Goal: Task Accomplishment & Management: Manage account settings

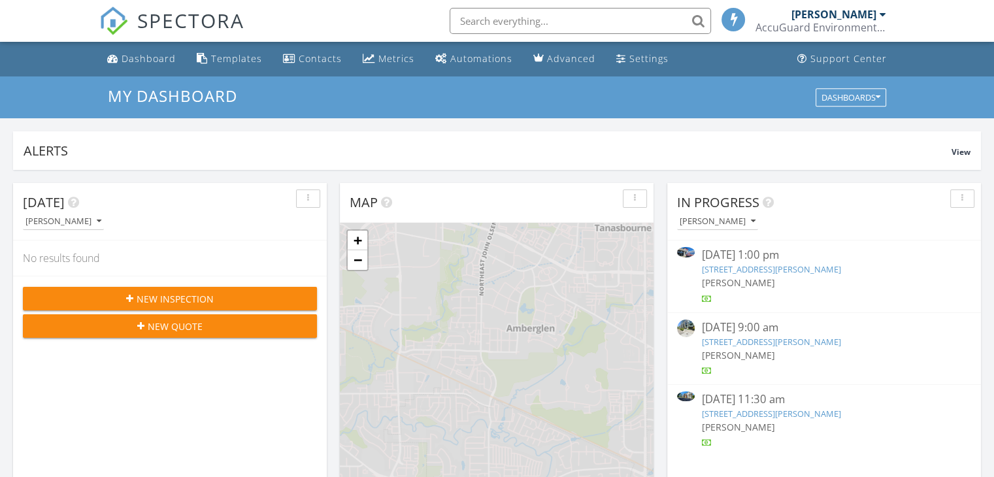
scroll to position [6, 7]
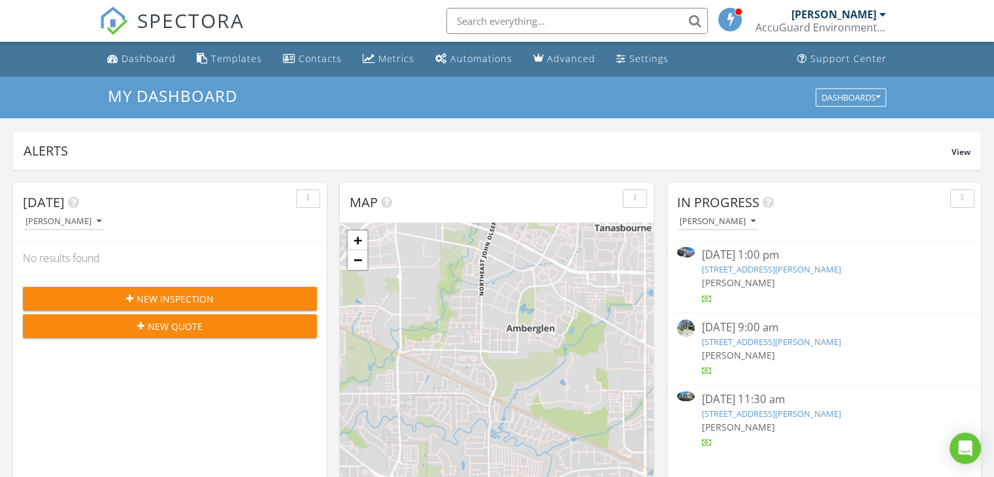
click at [763, 267] on link "3318 Lancaster Dr NE, Salem, OR 97305" at bounding box center [770, 269] width 139 height 12
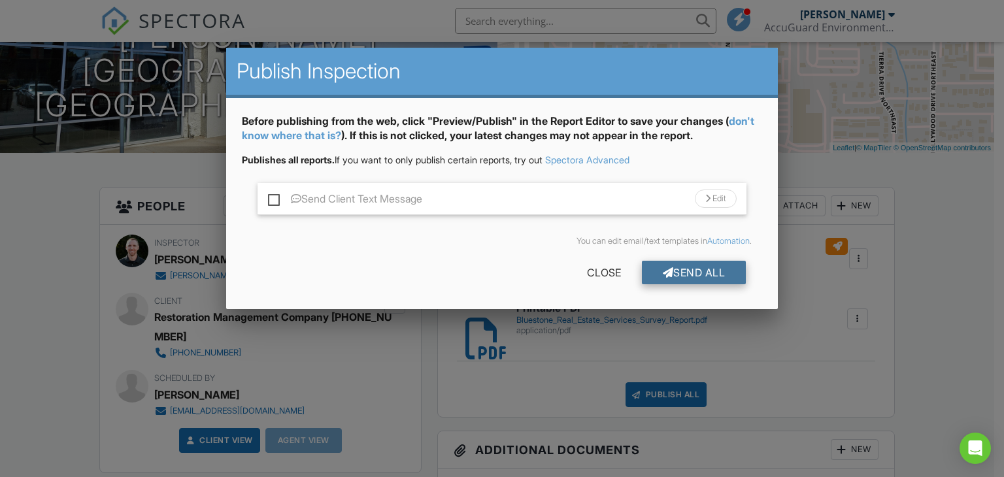
click at [706, 275] on div "Send All" at bounding box center [694, 273] width 105 height 24
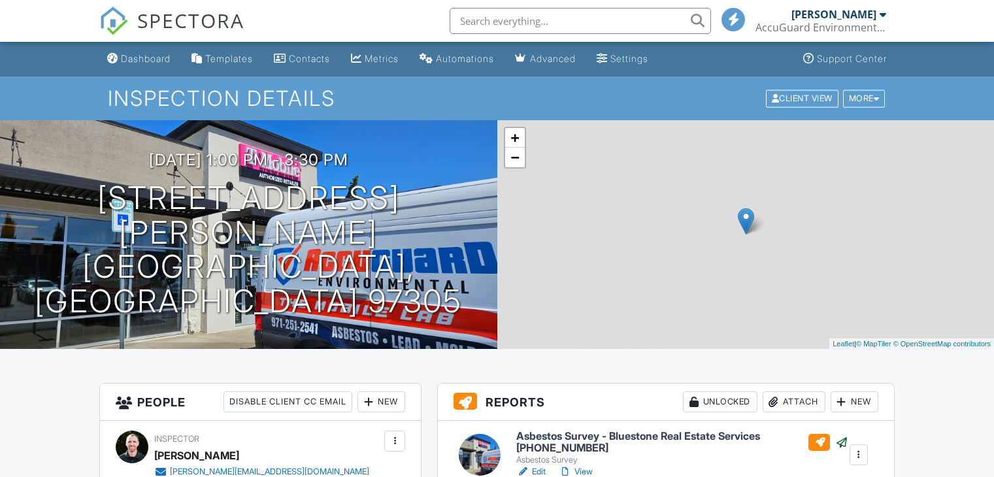
scroll to position [196, 0]
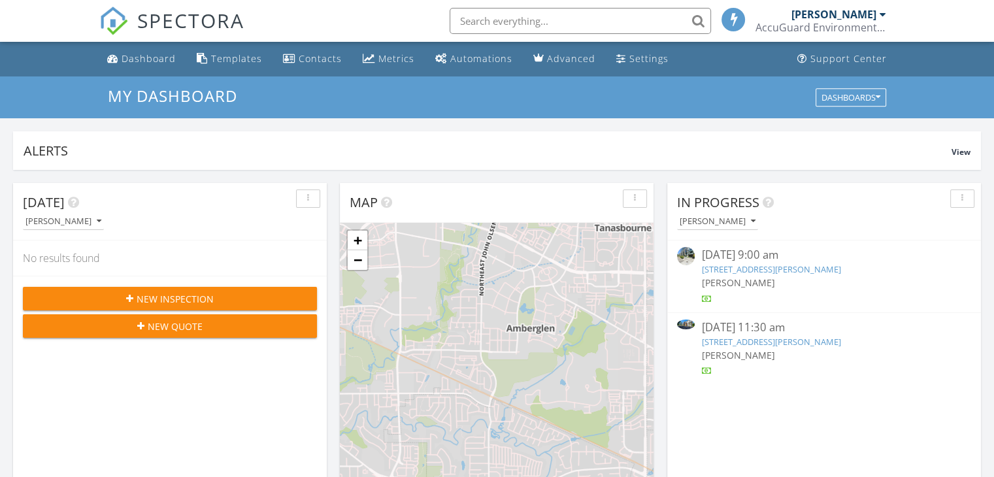
scroll to position [1209, 1014]
click at [748, 338] on link "20711 SE Stark St B107, Gresham, OR 97030" at bounding box center [770, 342] width 139 height 12
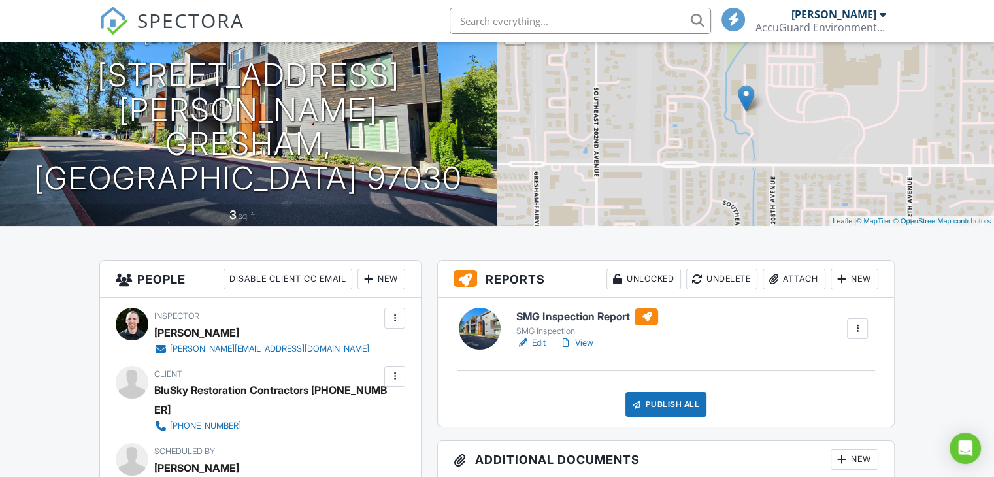
scroll to position [131, 0]
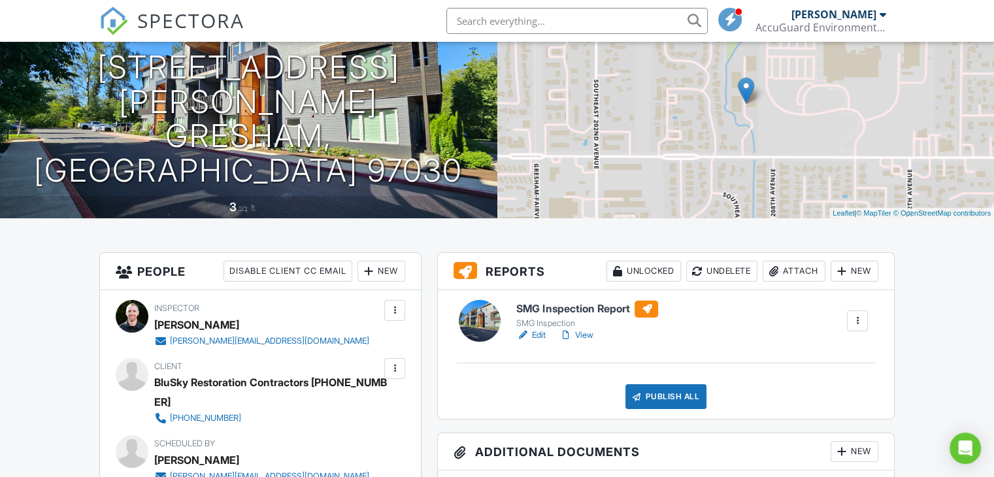
click at [536, 338] on link "Edit" at bounding box center [530, 335] width 29 height 13
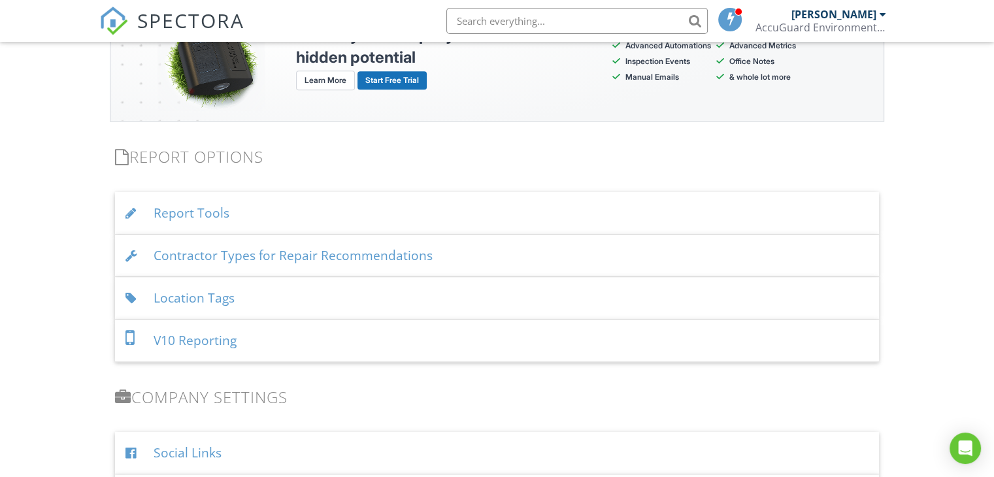
scroll to position [1242, 0]
click at [193, 205] on div "Report Tools" at bounding box center [497, 212] width 764 height 42
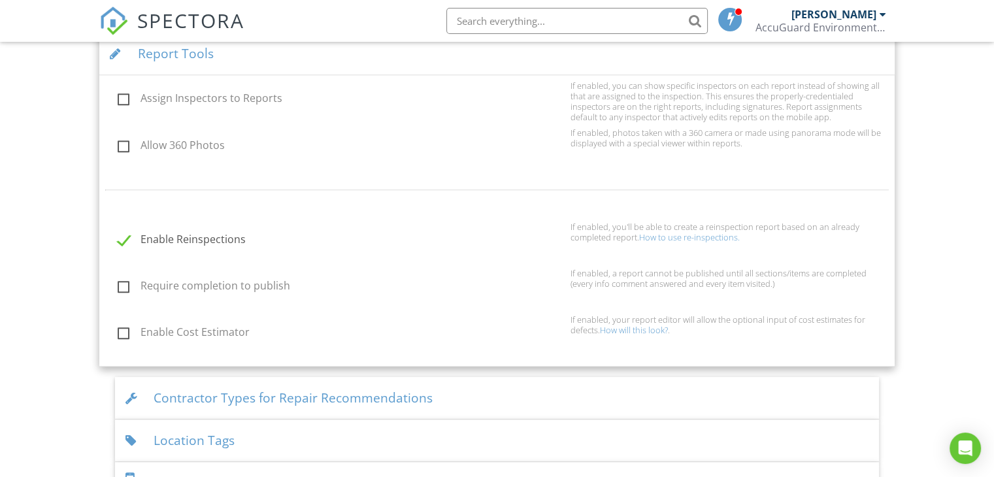
scroll to position [1438, 0]
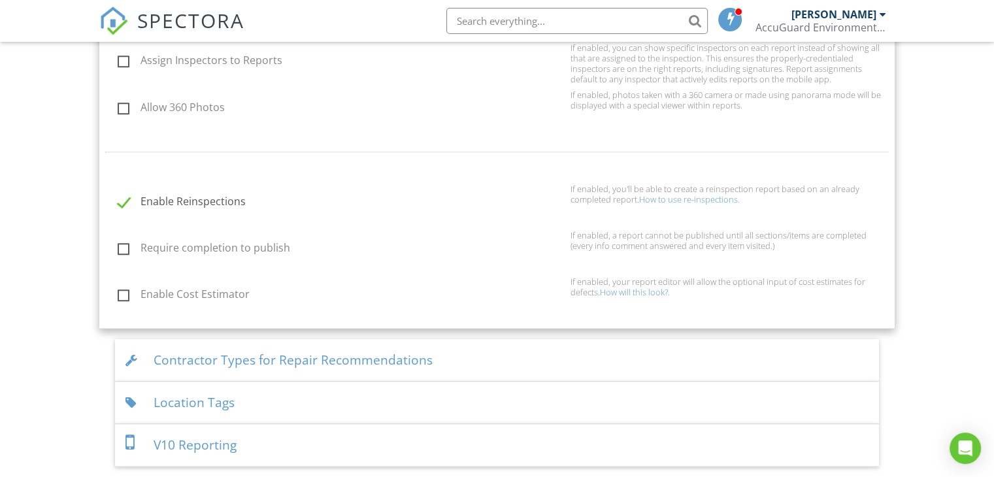
click at [195, 357] on div "Contractor Types for Repair Recommendations" at bounding box center [497, 360] width 764 height 42
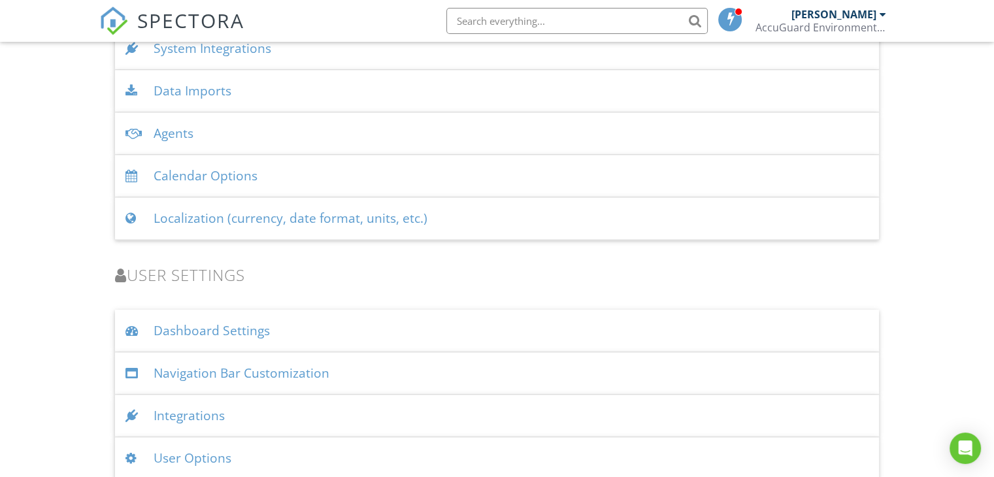
scroll to position [1794, 0]
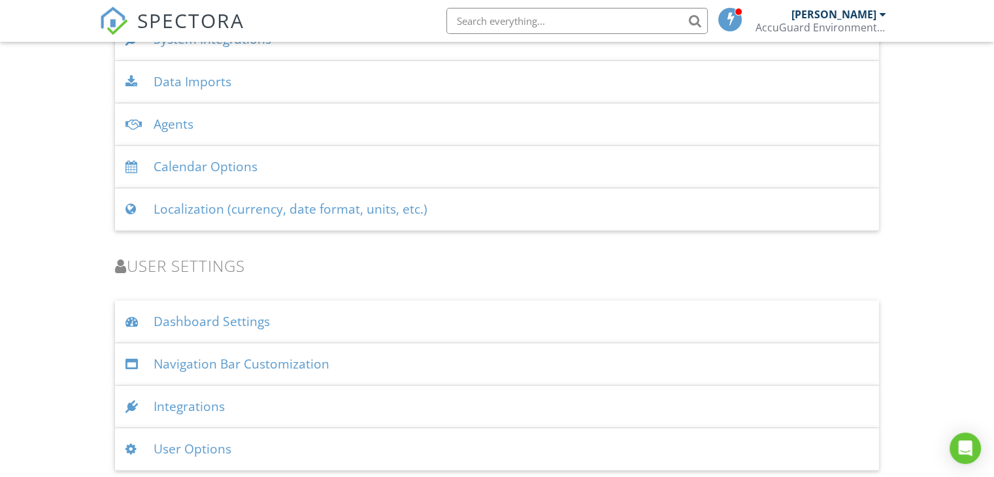
click at [194, 448] on div "User Options" at bounding box center [497, 449] width 764 height 42
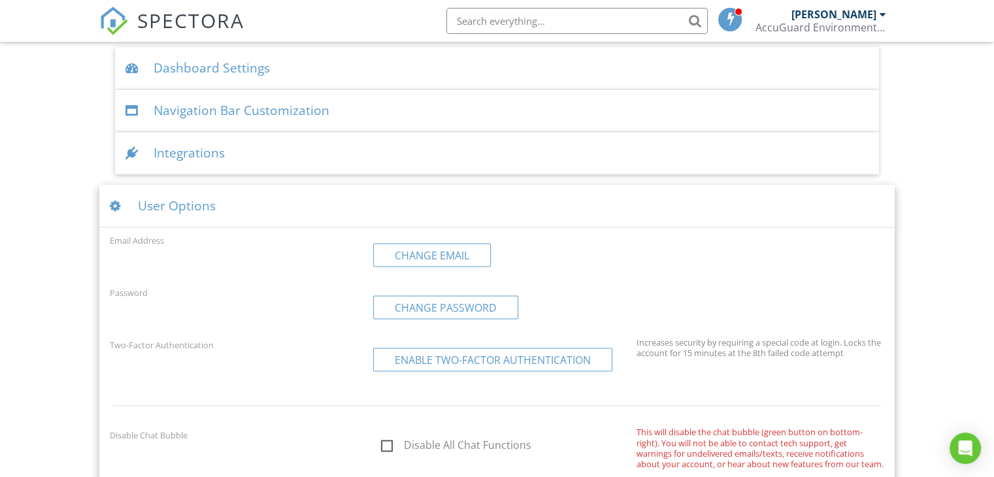
scroll to position [1963, 0]
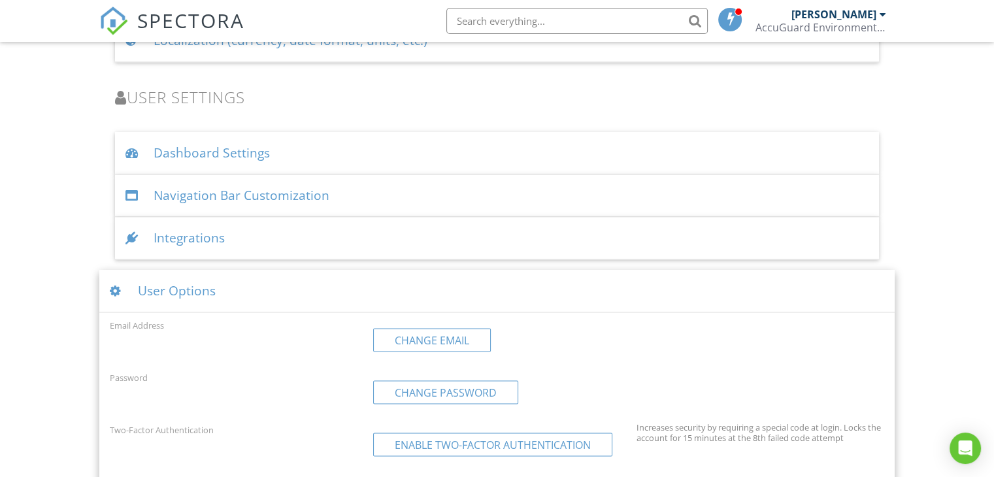
click at [223, 143] on div "Dashboard Settings" at bounding box center [497, 153] width 764 height 42
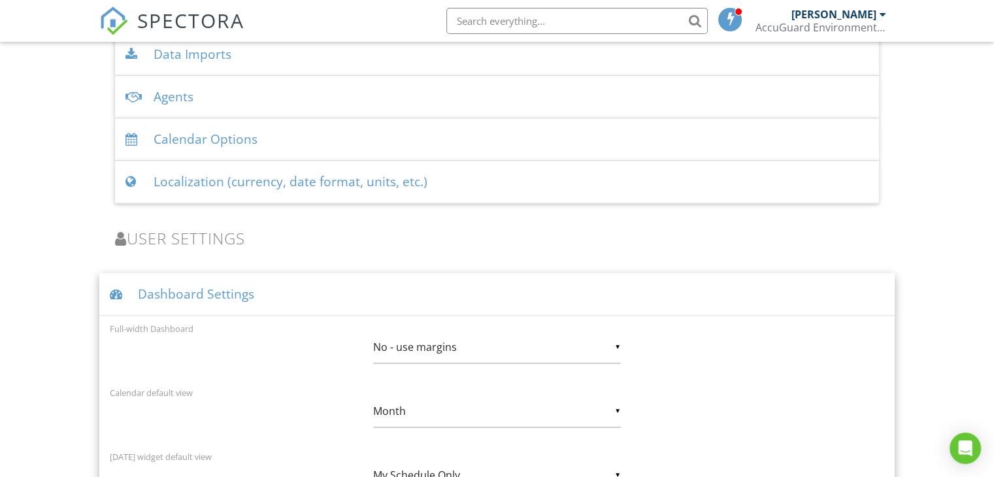
scroll to position [1702, 0]
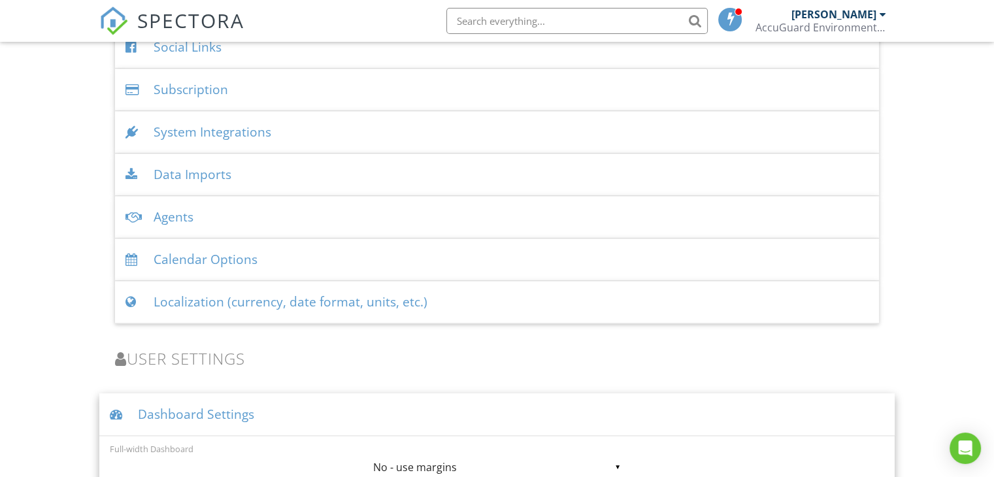
click at [225, 301] on div "Localization (currency, date format, units, etc.)" at bounding box center [497, 302] width 764 height 42
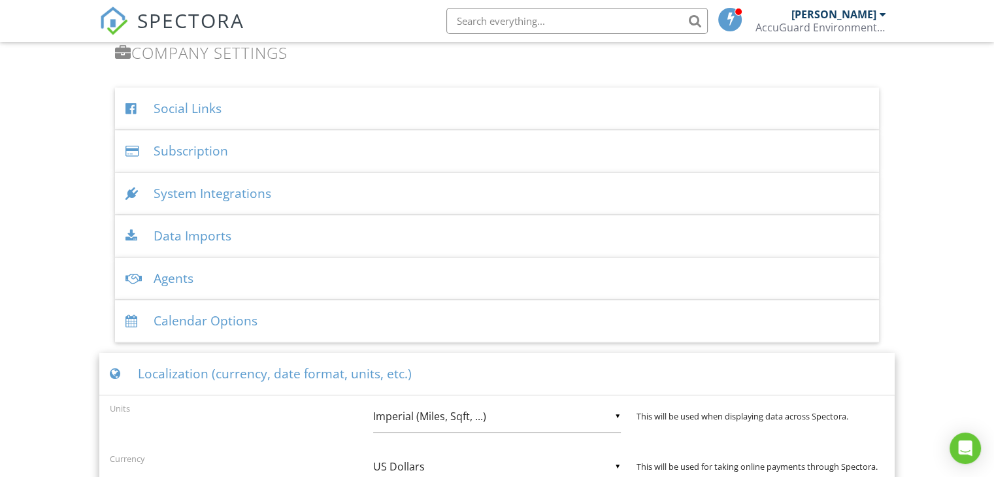
scroll to position [1636, 0]
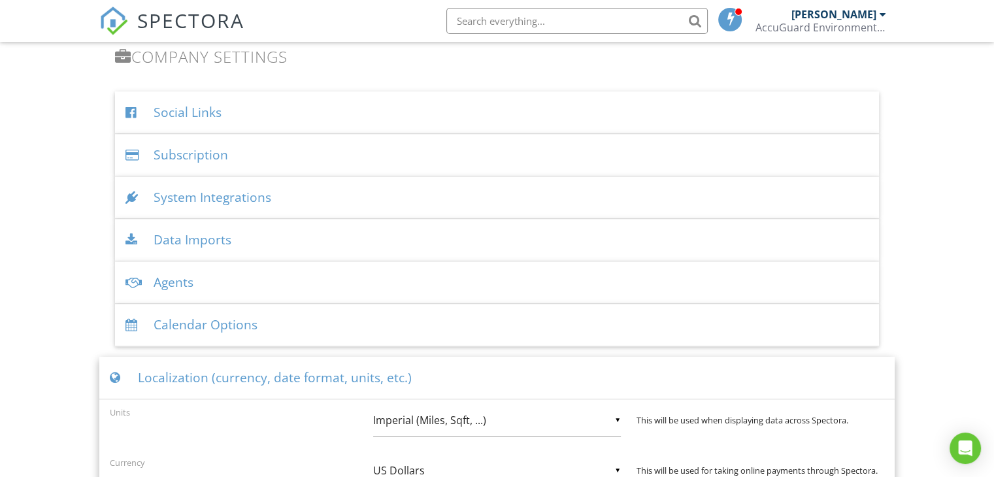
click at [216, 316] on div "Calendar Options" at bounding box center [497, 325] width 764 height 42
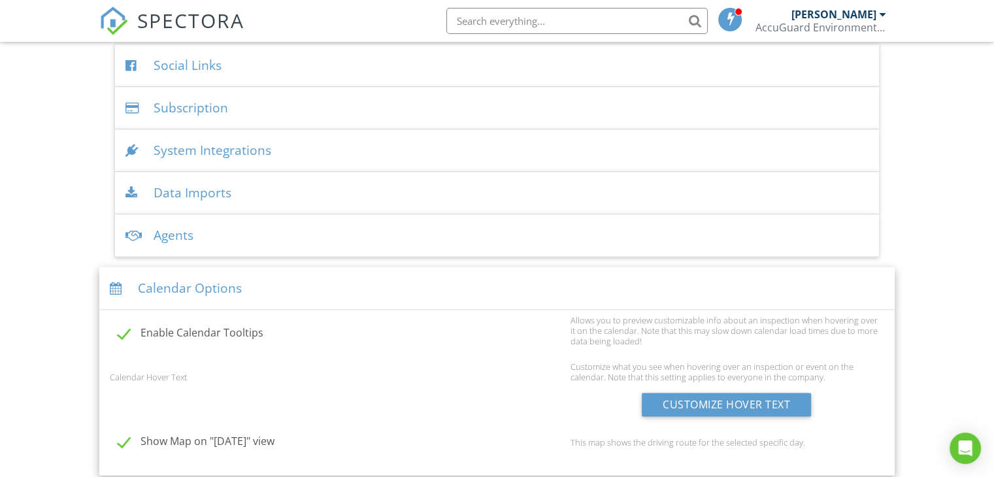
scroll to position [1767, 0]
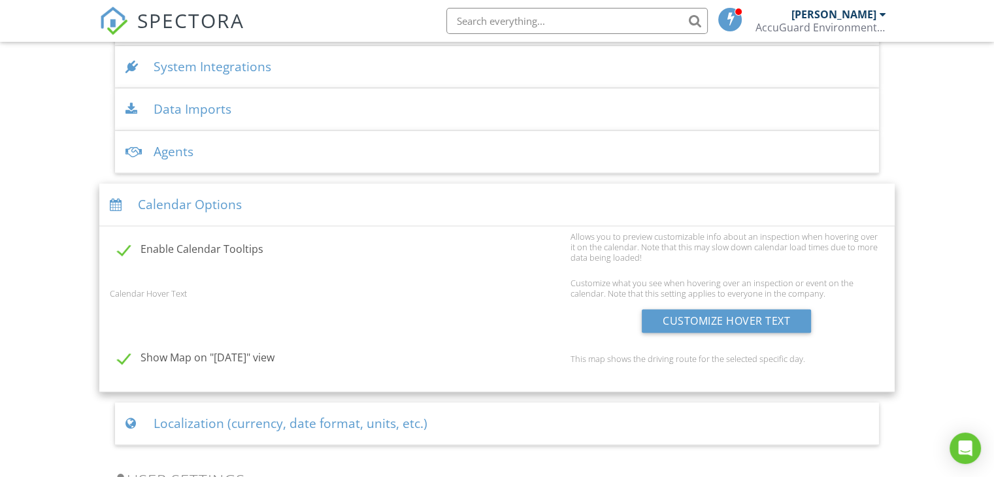
click at [197, 150] on div "Agents" at bounding box center [497, 152] width 764 height 42
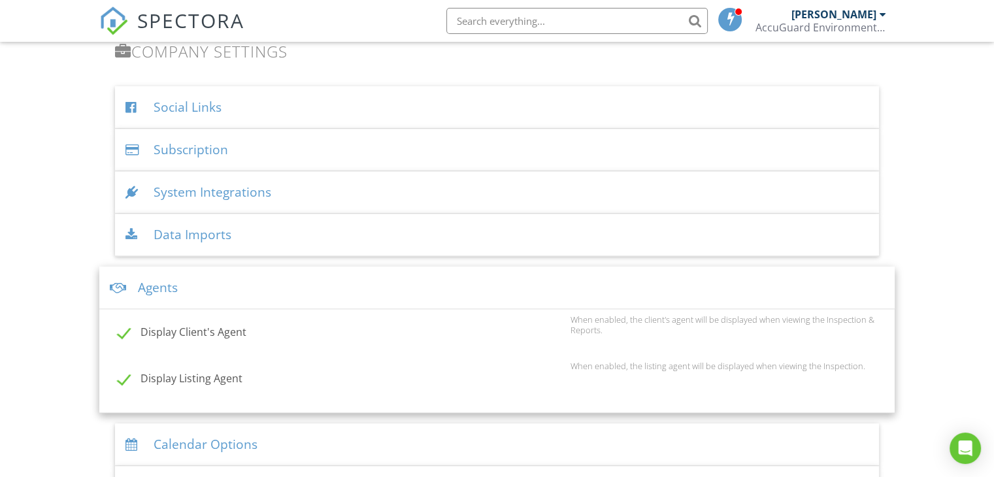
scroll to position [1636, 0]
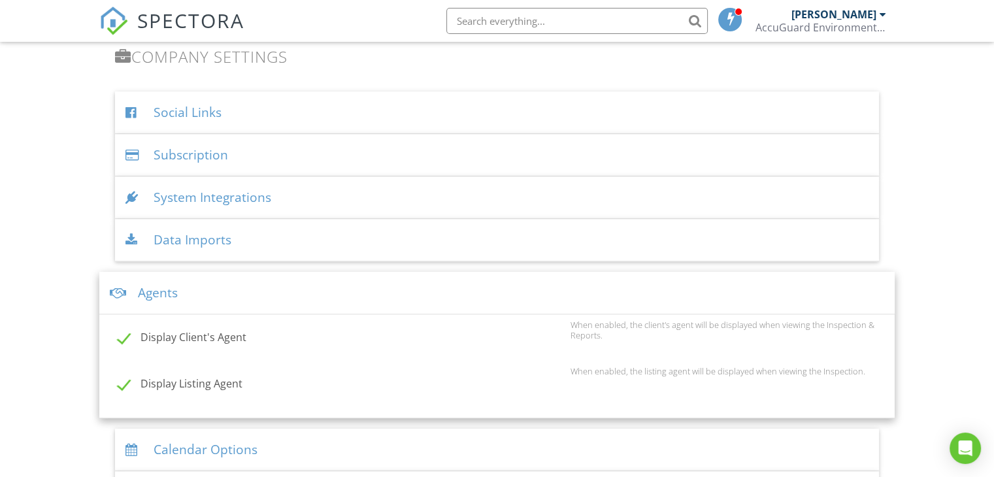
click at [210, 237] on div "Data Imports" at bounding box center [497, 240] width 764 height 42
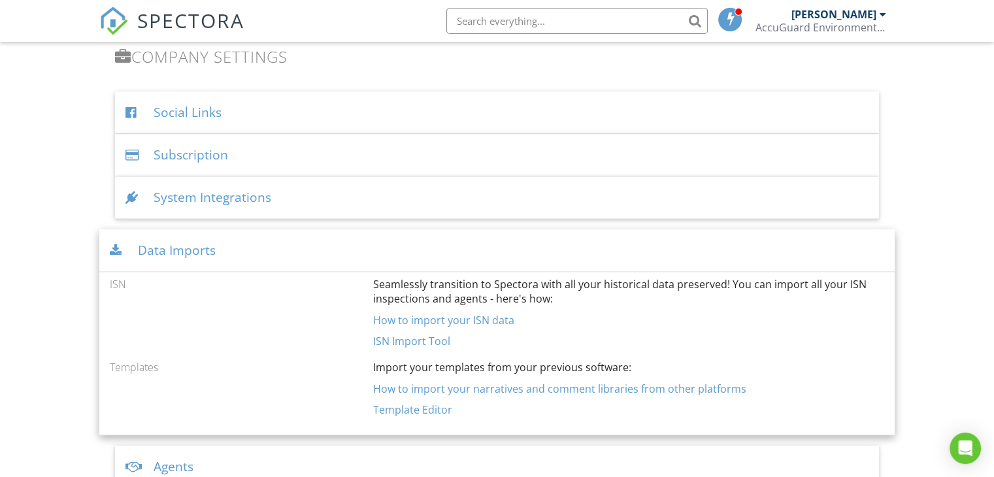
click at [216, 190] on div "System Integrations" at bounding box center [497, 197] width 764 height 42
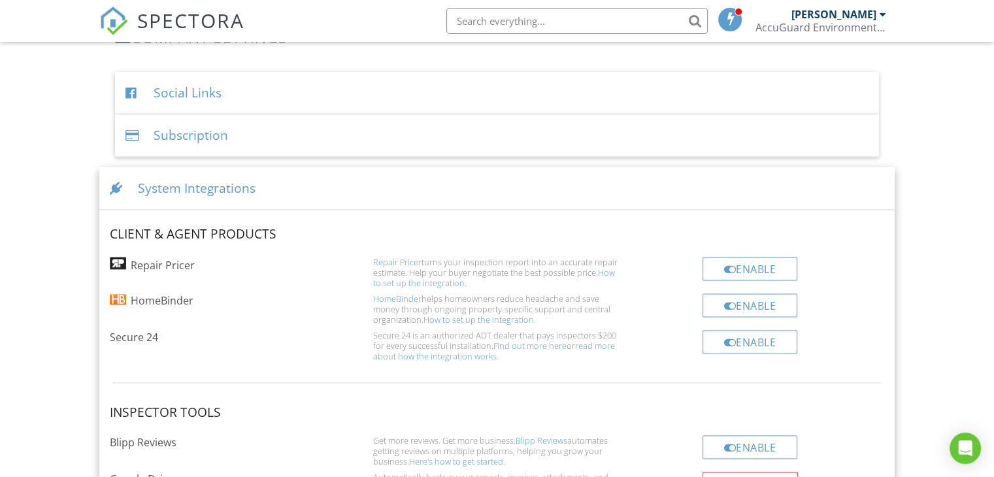
scroll to position [1571, 0]
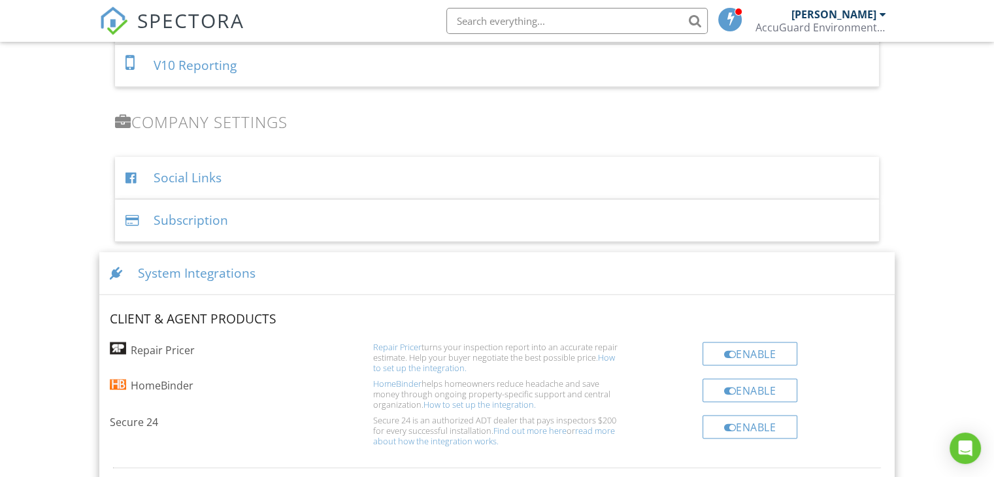
click at [184, 207] on div "Subscription" at bounding box center [497, 220] width 764 height 42
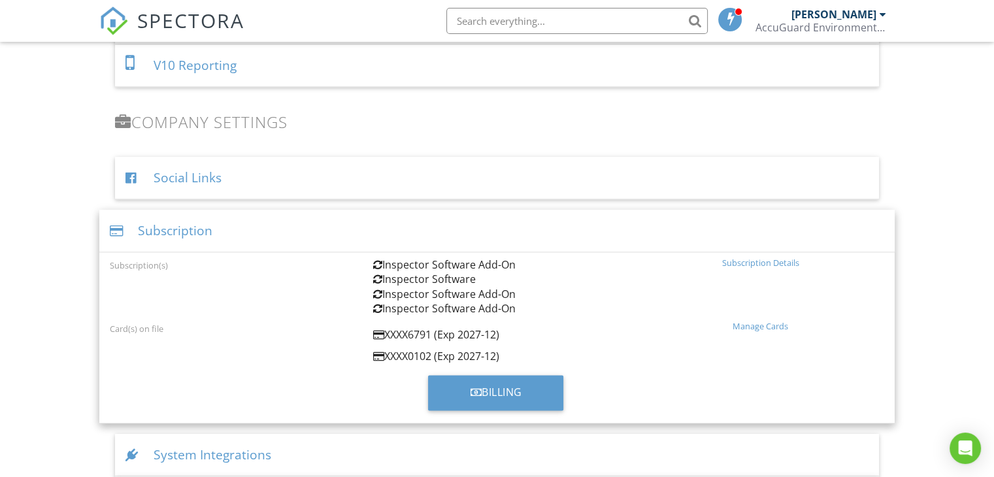
click at [175, 168] on div "Social Links" at bounding box center [497, 178] width 764 height 42
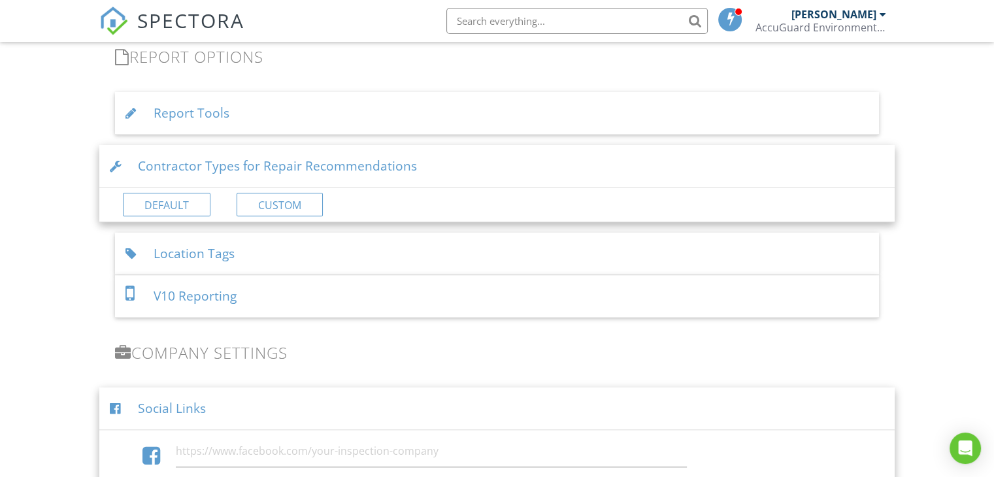
scroll to position [1244, 0]
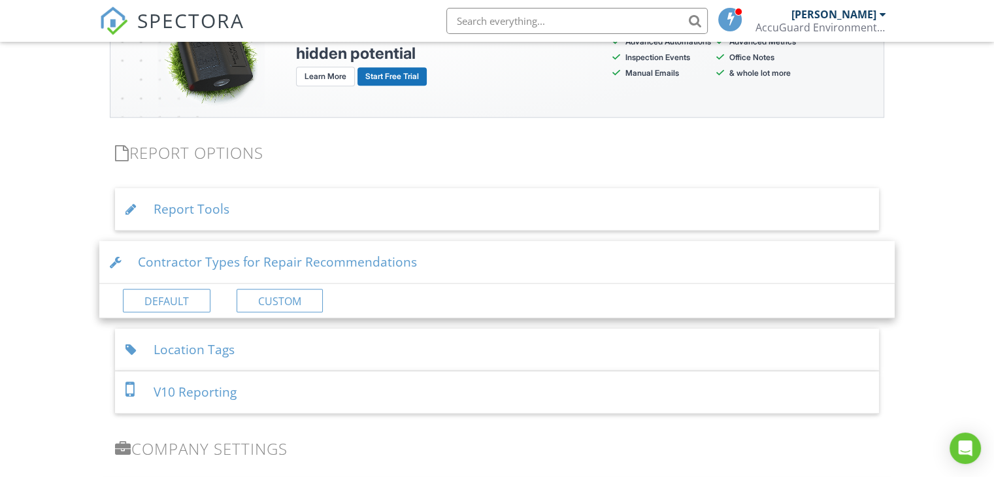
click at [210, 384] on div "V10 Reporting" at bounding box center [497, 392] width 764 height 42
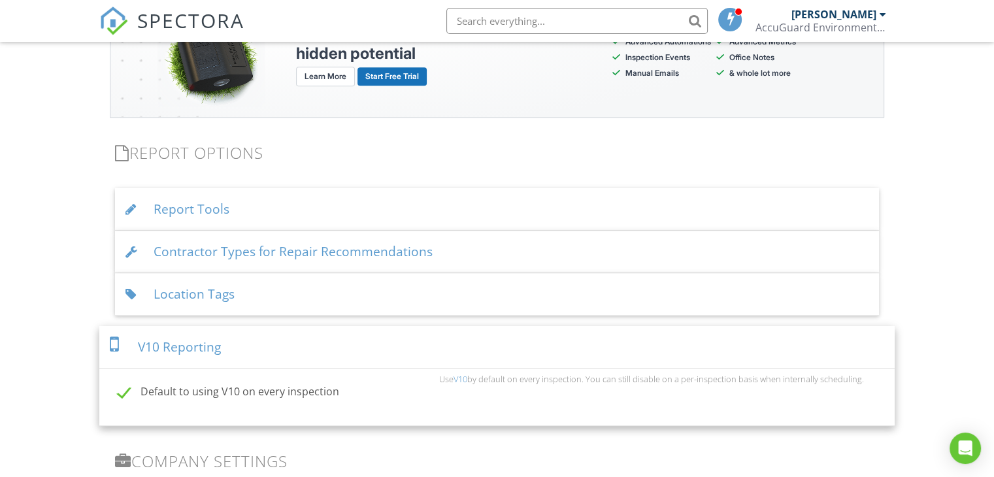
click at [205, 293] on div "Location Tags" at bounding box center [497, 294] width 764 height 42
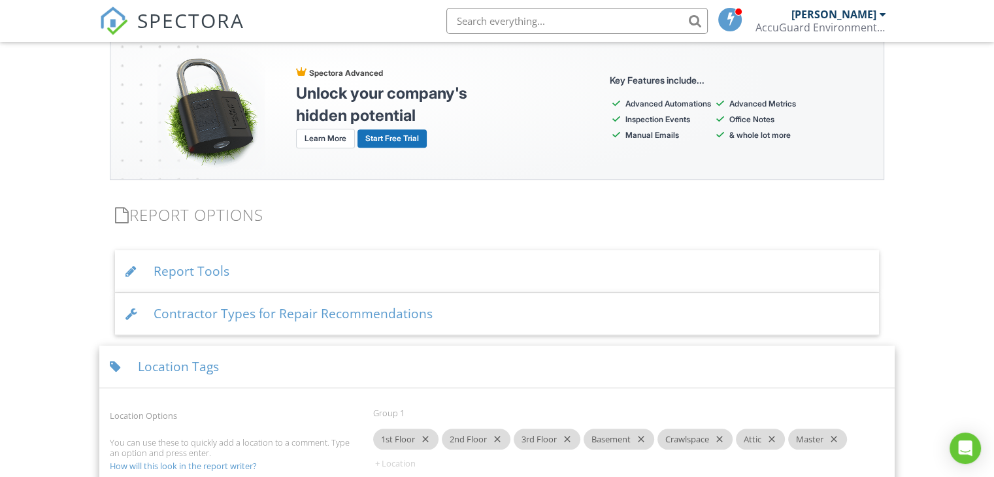
scroll to position [1179, 0]
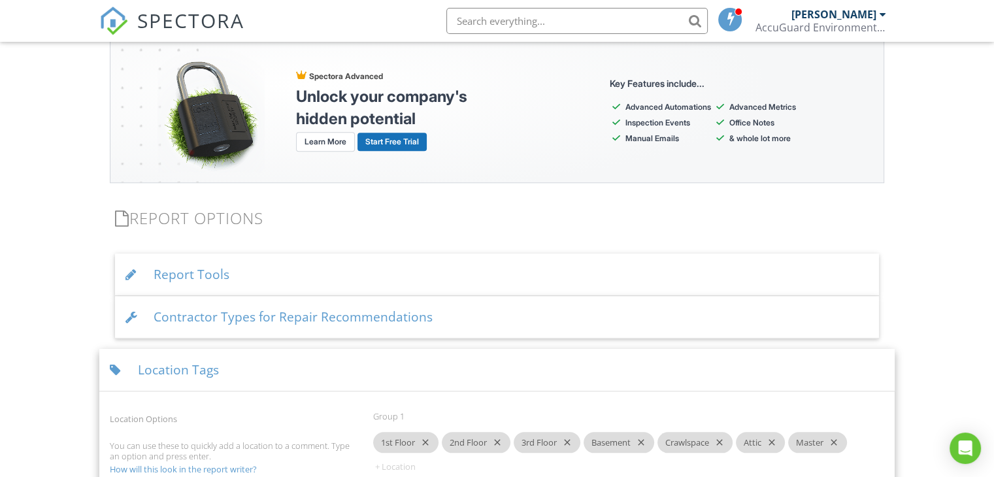
click at [204, 316] on div "Contractor Types for Repair Recommendations" at bounding box center [497, 317] width 764 height 42
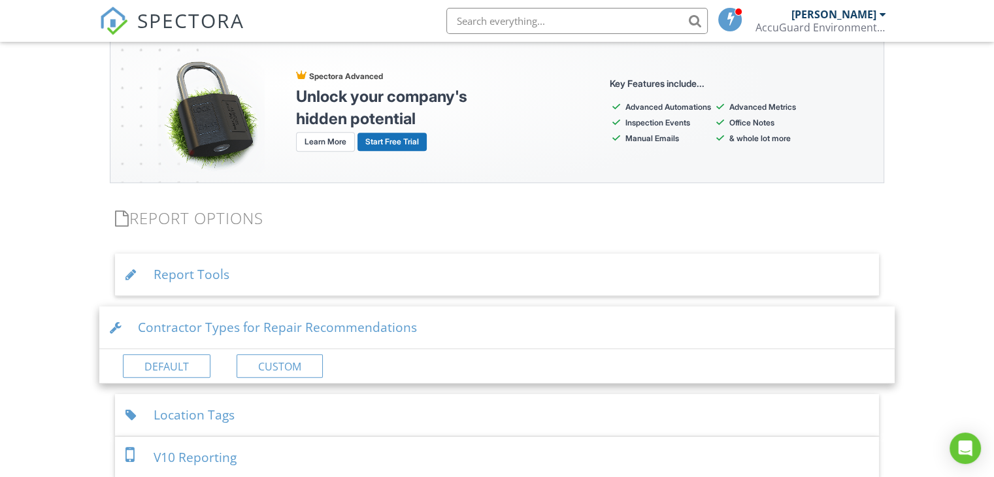
click at [199, 277] on div "Report Tools" at bounding box center [497, 275] width 764 height 42
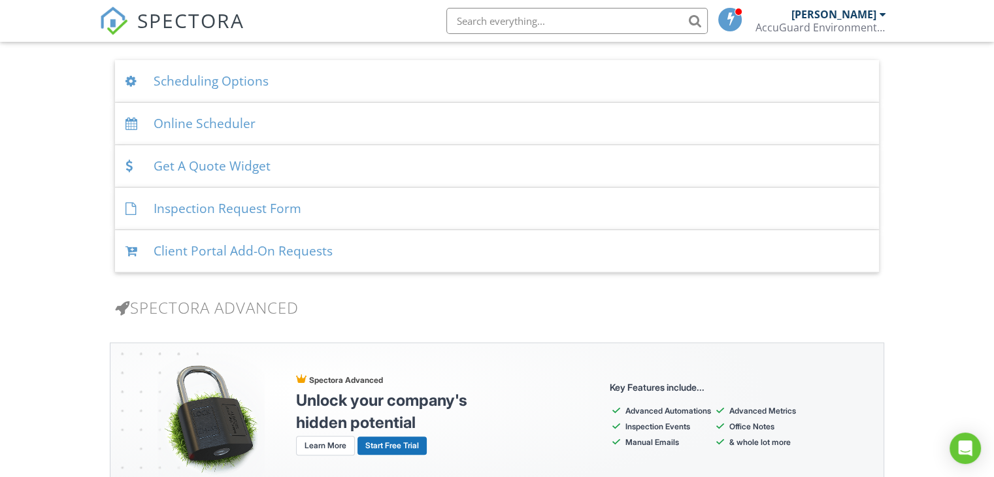
scroll to position [852, 0]
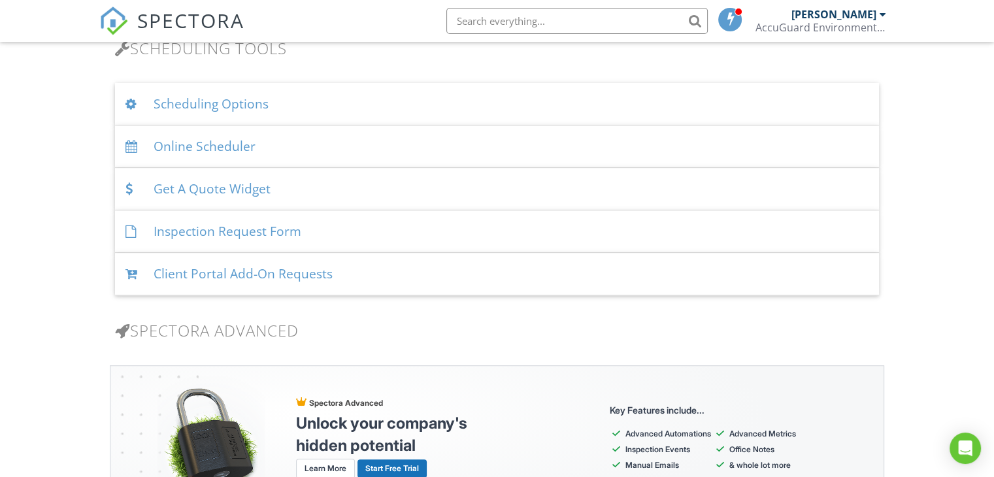
click at [205, 268] on div "Client Portal Add-On Requests" at bounding box center [497, 274] width 764 height 42
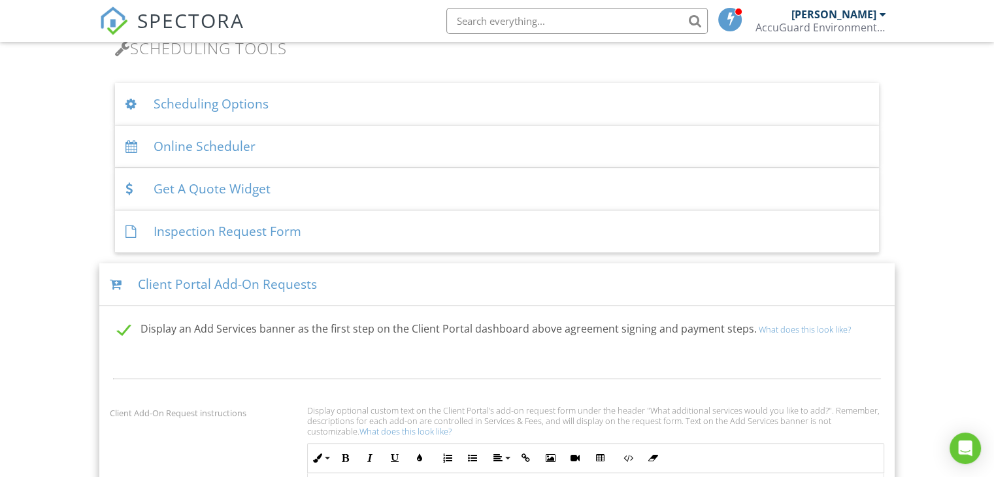
click at [206, 231] on div "Inspection Request Form" at bounding box center [497, 231] width 764 height 42
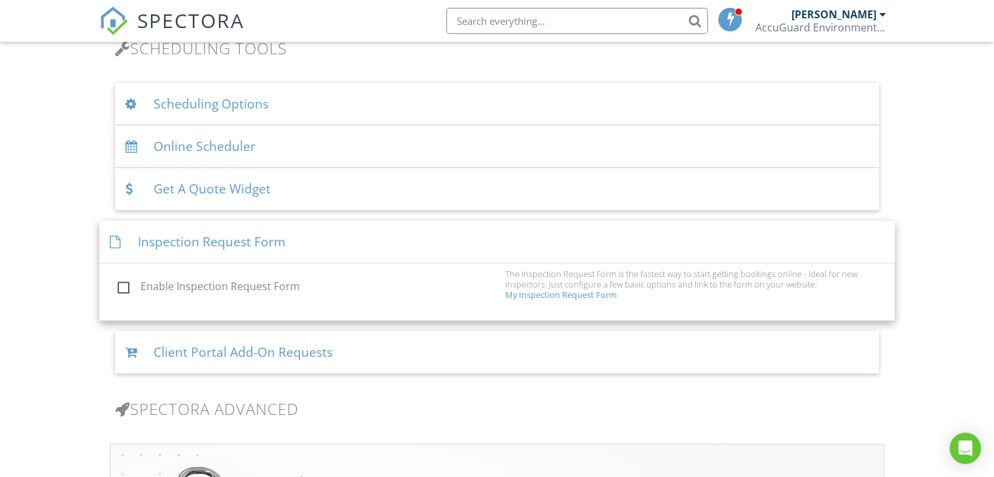
click at [220, 191] on div "Get A Quote Widget" at bounding box center [497, 189] width 764 height 42
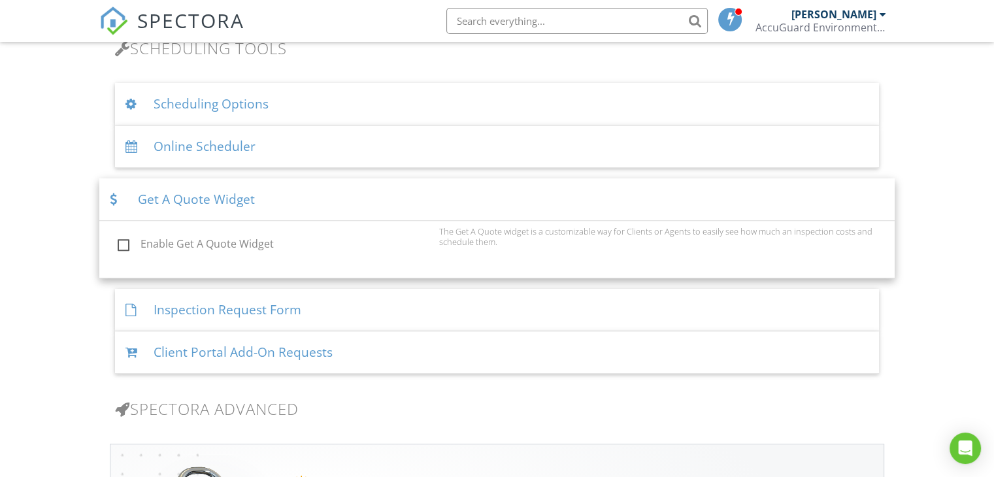
click at [219, 148] on div "Online Scheduler" at bounding box center [497, 146] width 764 height 42
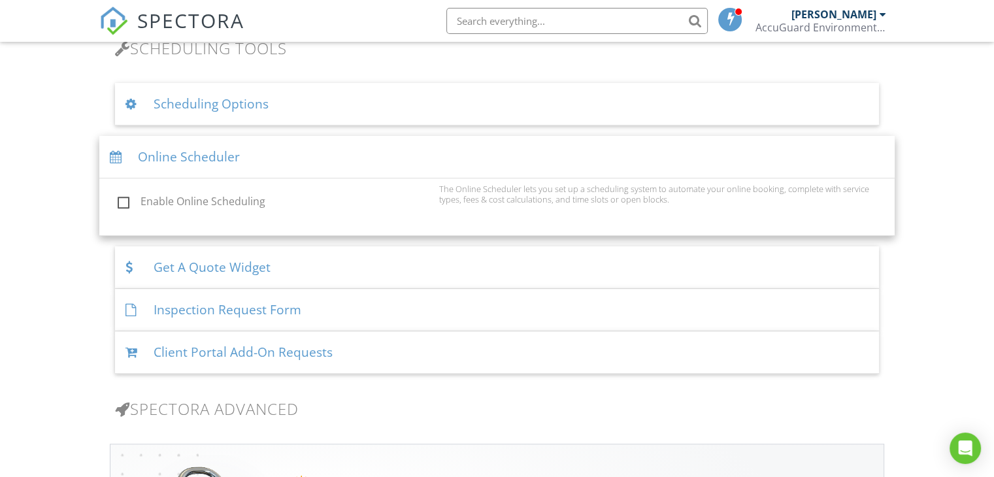
click at [220, 108] on div "Scheduling Options" at bounding box center [497, 104] width 764 height 42
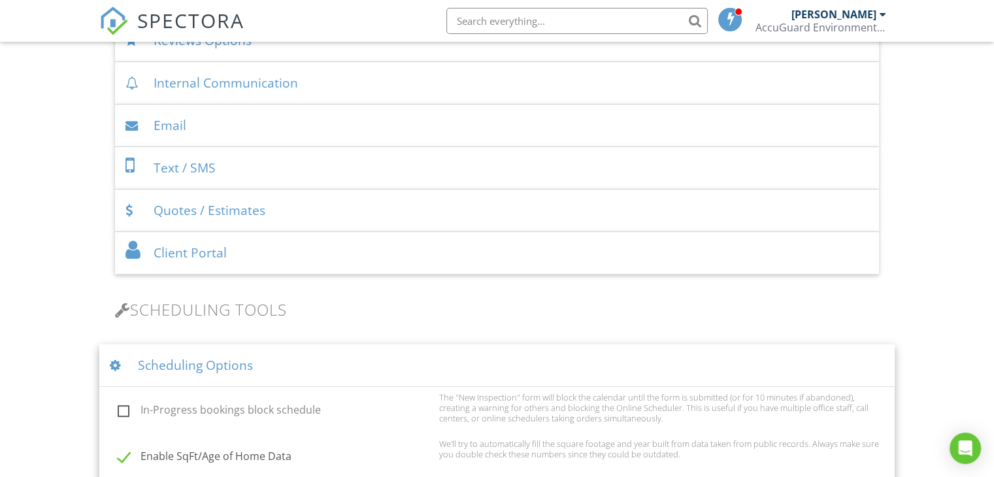
scroll to position [525, 0]
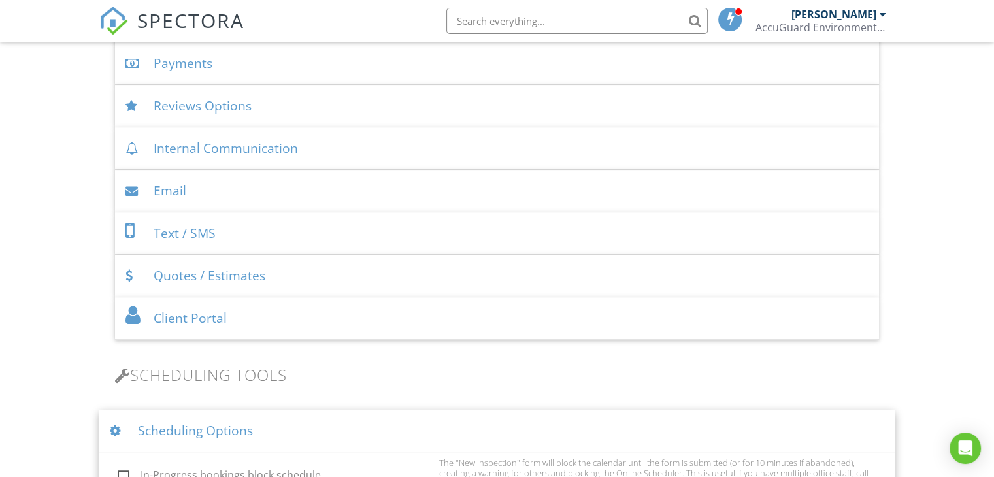
click at [191, 319] on div "Client Portal" at bounding box center [497, 318] width 764 height 42
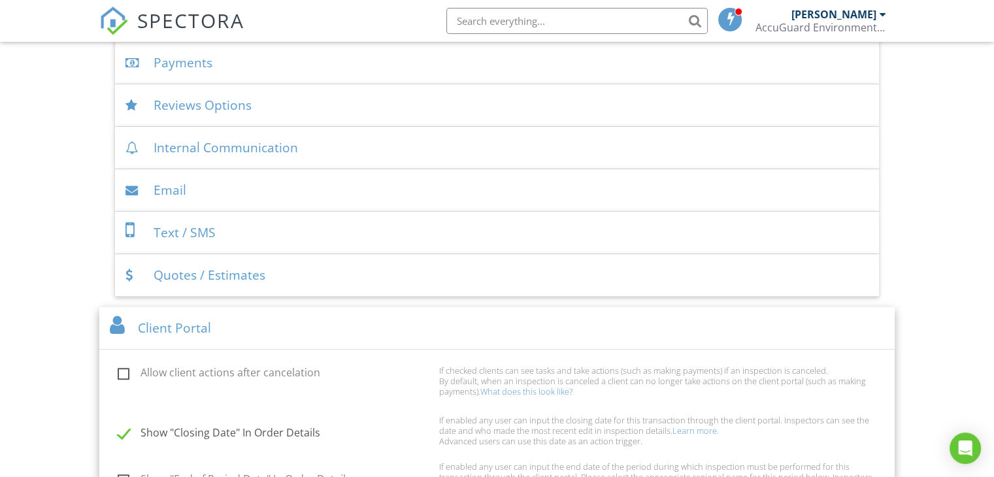
scroll to position [525, 0]
click at [170, 188] on div "Email" at bounding box center [497, 191] width 764 height 42
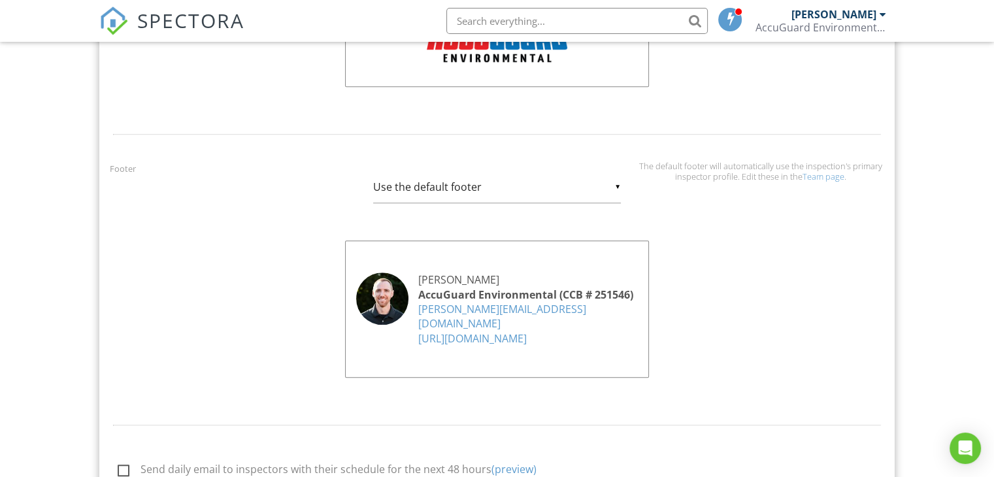
scroll to position [1179, 0]
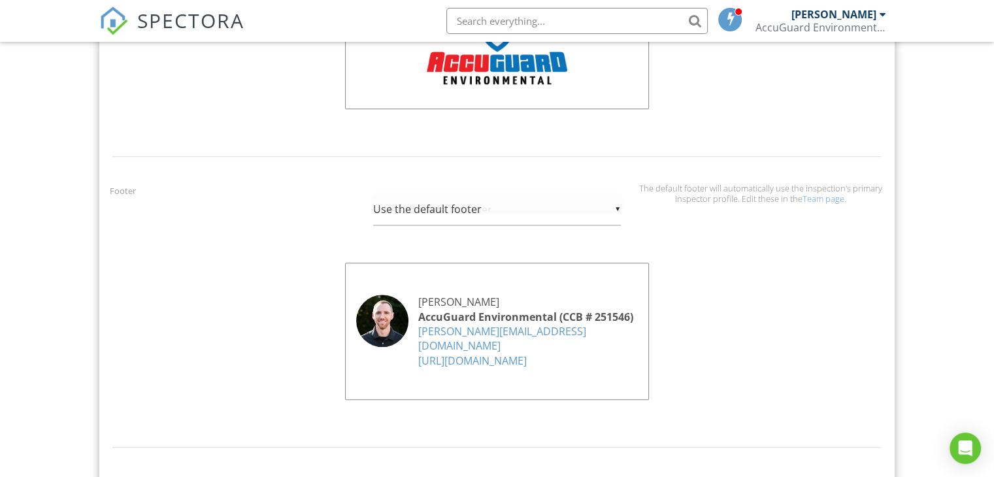
click at [616, 205] on div "▼ Use the default footer Use the default footer Custom Footer Use the default f…" at bounding box center [497, 209] width 248 height 32
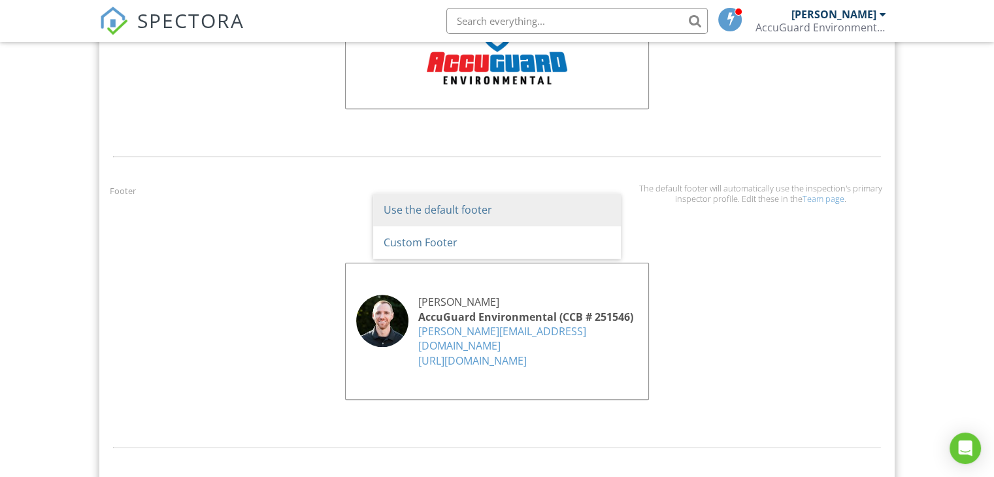
click at [775, 280] on div "Footer ▼ Use the default footer Use the default footer Custom Footer Use the de…" at bounding box center [497, 302] width 790 height 238
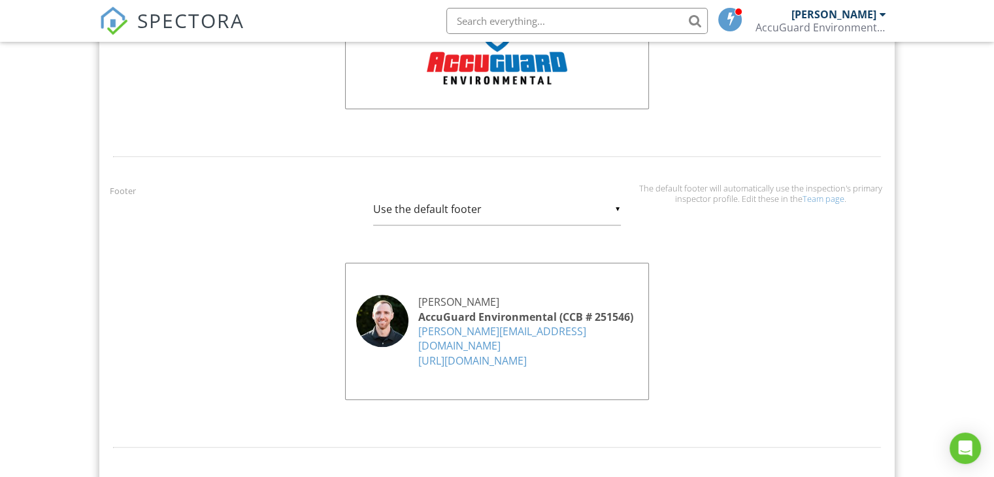
click at [616, 205] on div "▼ Use the default footer Use the default footer Custom Footer Use the default f…" at bounding box center [497, 209] width 248 height 32
click at [439, 237] on span "Custom Footer" at bounding box center [497, 242] width 248 height 33
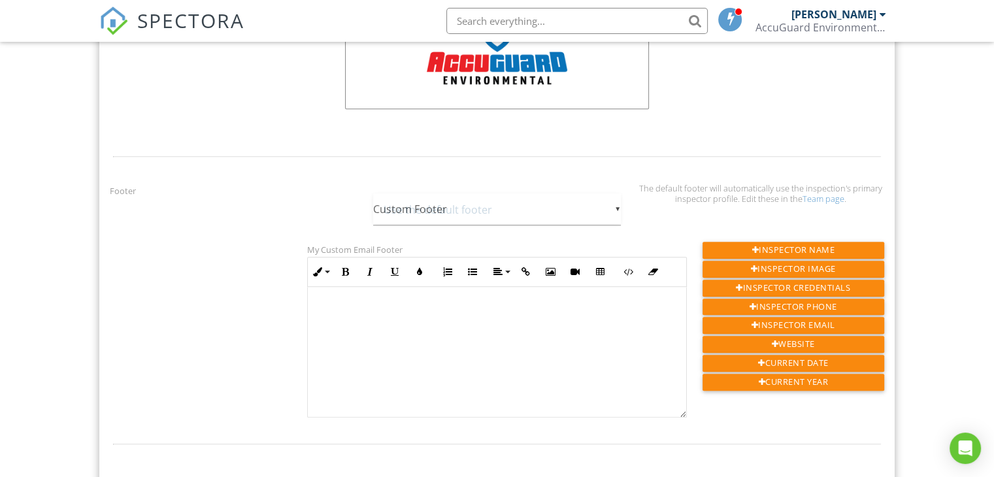
click at [617, 204] on div "▼ Custom Footer Use the default footer Custom Footer Use the default footer Cus…" at bounding box center [497, 209] width 248 height 32
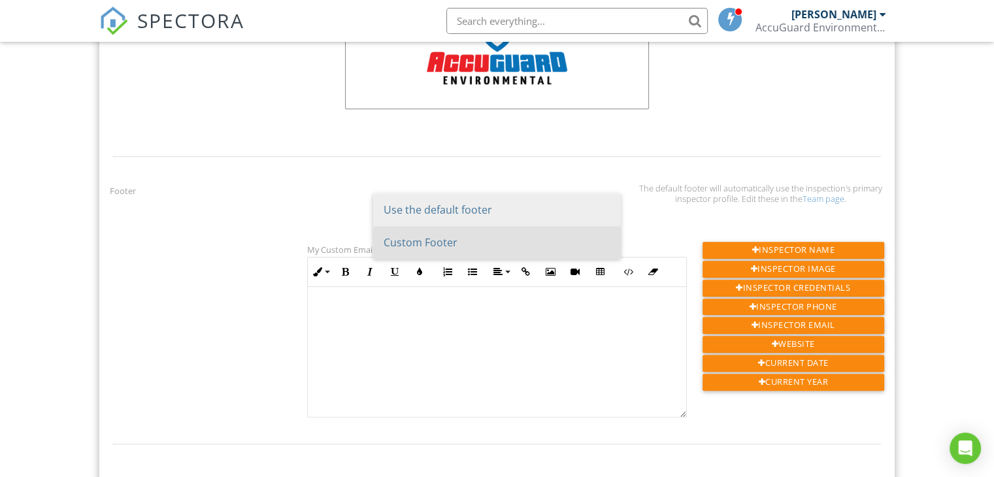
scroll to position [0, 0]
click at [508, 207] on span "Use the default footer" at bounding box center [497, 209] width 248 height 33
type input "Use the default footer"
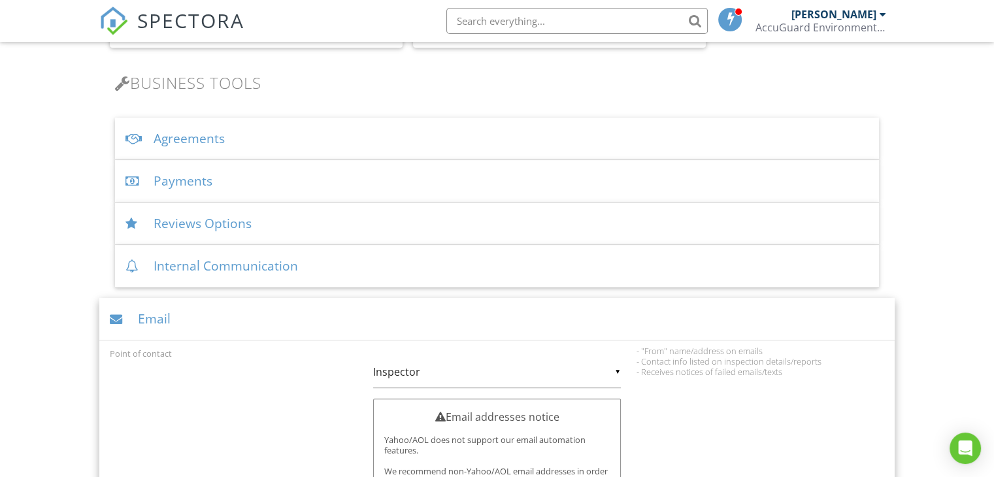
scroll to position [395, 0]
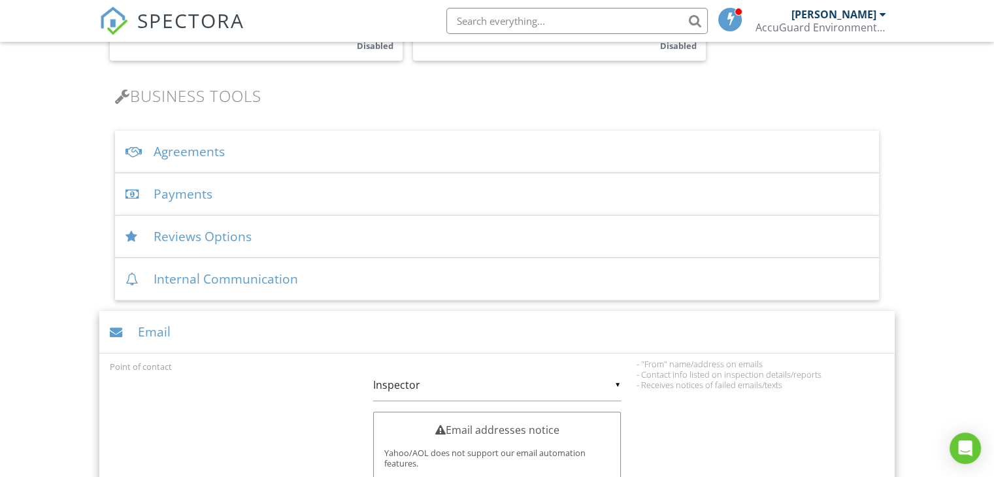
click at [250, 286] on div "Internal Communication" at bounding box center [497, 279] width 764 height 42
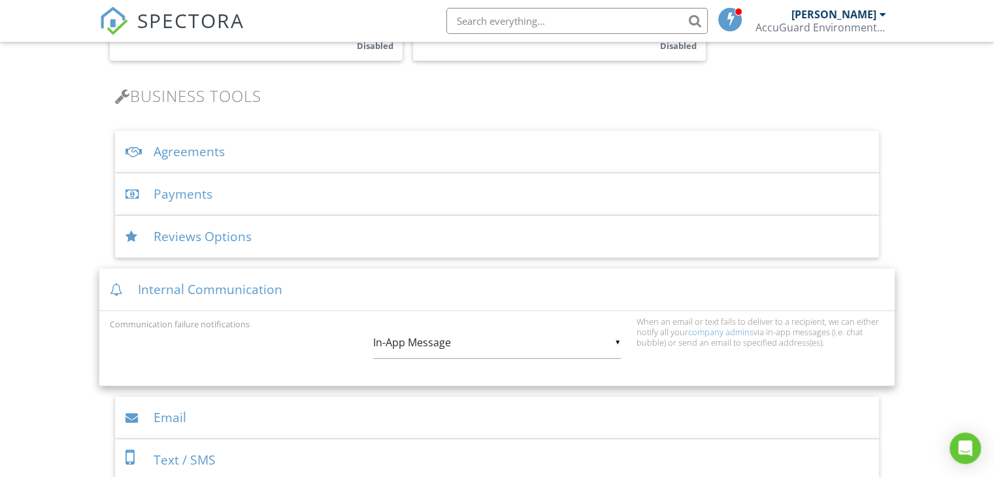
click at [238, 228] on div "Reviews Options" at bounding box center [497, 237] width 764 height 42
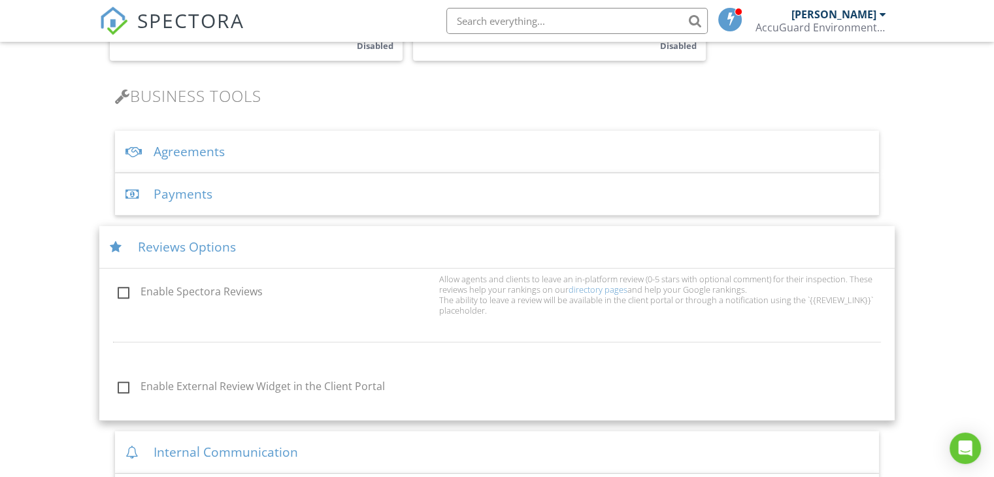
click at [223, 193] on div "Payments" at bounding box center [497, 194] width 764 height 42
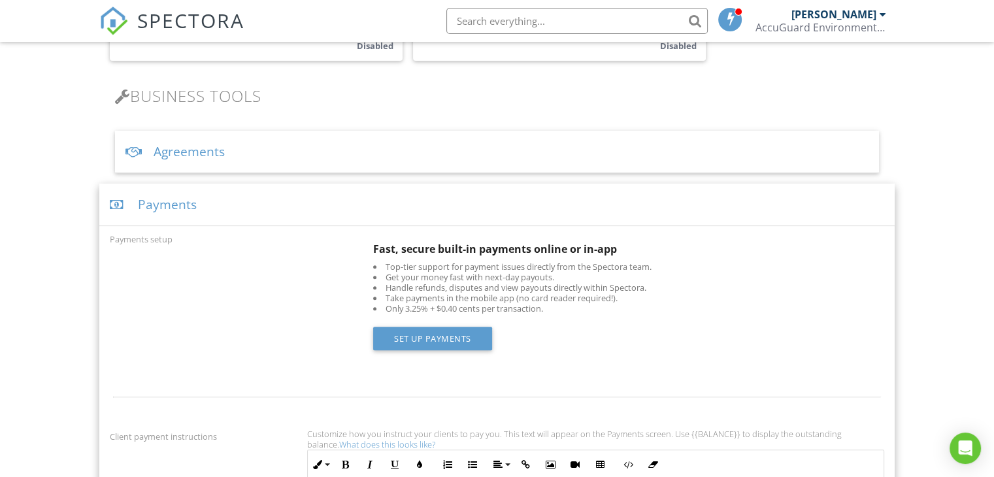
click at [226, 157] on div "Agreements" at bounding box center [497, 152] width 764 height 42
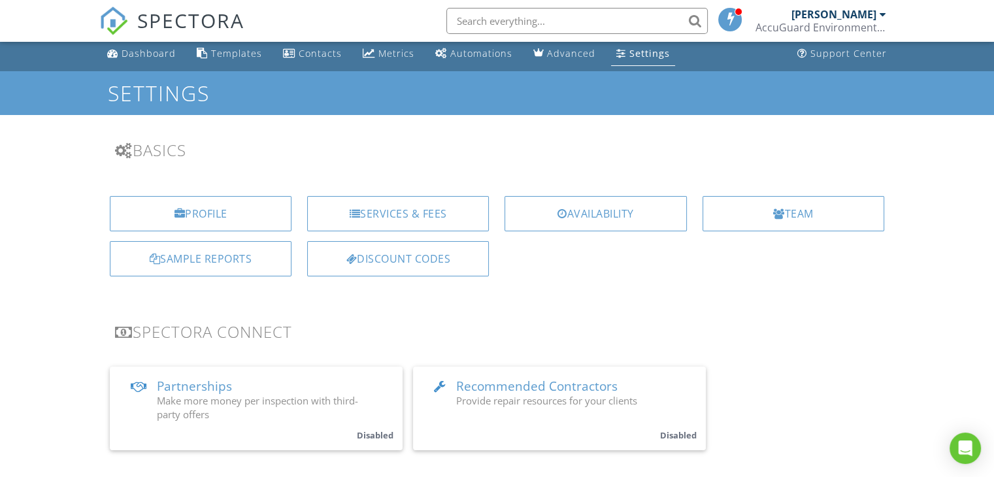
scroll to position [3, 0]
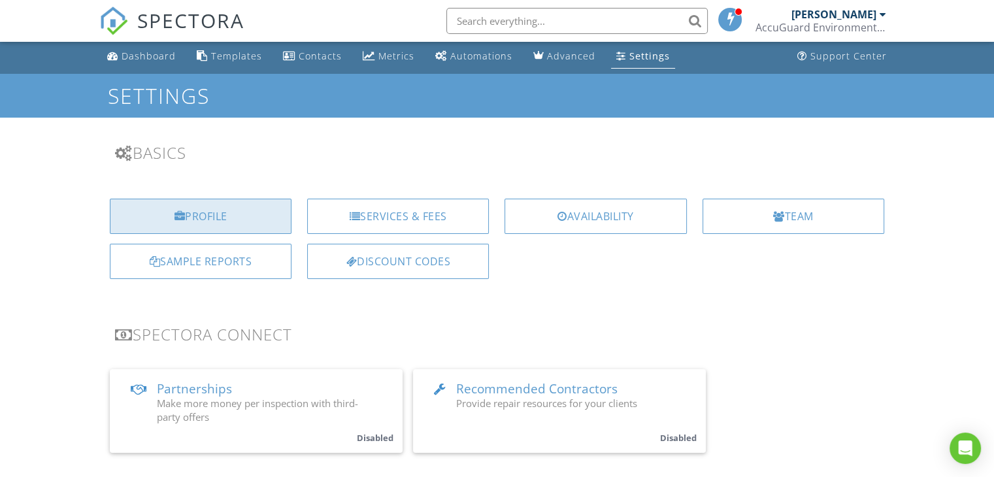
click at [217, 223] on div "Profile" at bounding box center [201, 216] width 182 height 35
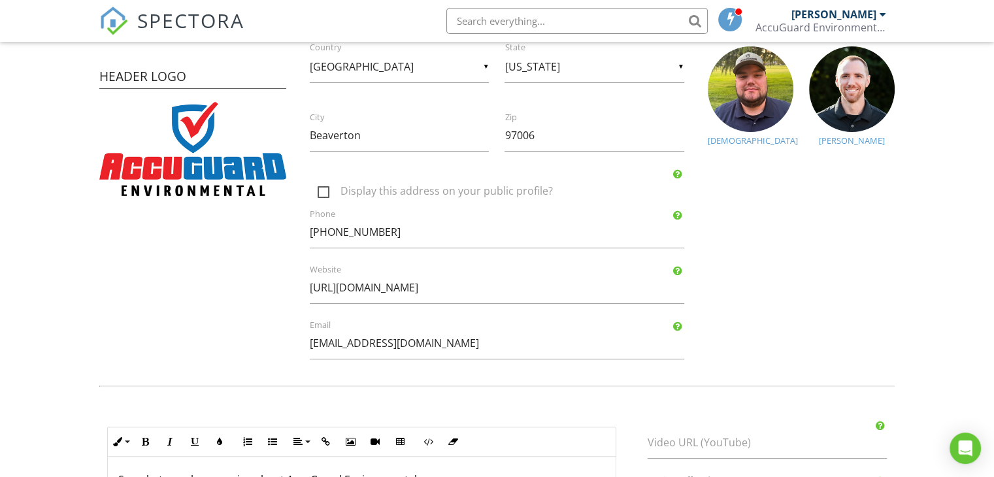
scroll to position [261, 0]
click at [314, 342] on input "Reports@accuguardenviro.com" at bounding box center [497, 343] width 374 height 32
type input "reports@accuguardenviro.com"
click at [789, 299] on div "Company Logo Header Logo Company Information AccuGuard Environmental (CCB # 251…" at bounding box center [496, 123] width 811 height 497
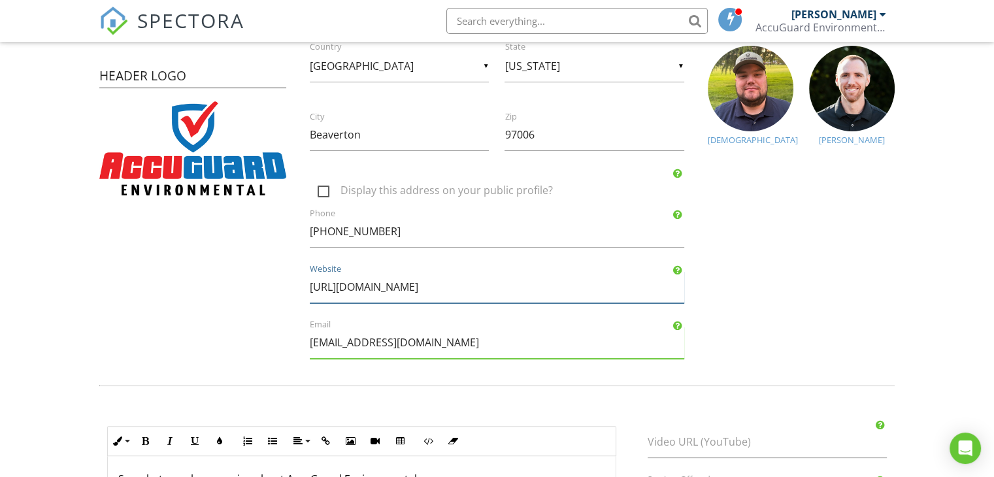
click at [340, 285] on input "http://www.accuguardenviro.com/" at bounding box center [497, 287] width 374 height 32
click at [809, 293] on div "Company Logo Header Logo Company Information AccuGuard Environmental (CCB # 251…" at bounding box center [496, 123] width 811 height 497
type input "[URL][DOMAIN_NAME]"
click at [816, 286] on div "Company Logo Header Logo Company Information AccuGuard Environmental (CCB # 251…" at bounding box center [496, 123] width 811 height 497
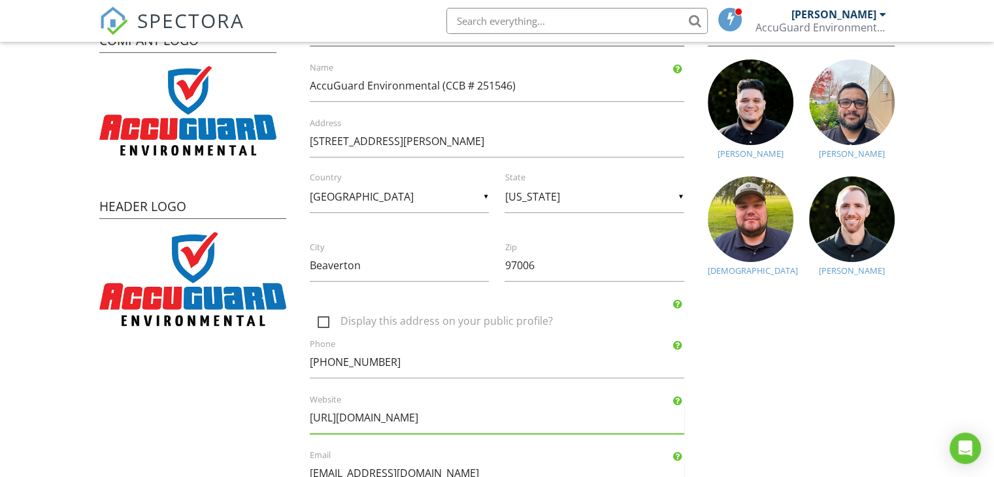
scroll to position [131, 0]
drag, startPoint x: 473, startPoint y: 142, endPoint x: 289, endPoint y: 137, distance: 183.7
click at [289, 137] on div "Company Logo Header Logo Company Information AccuGuard Environmental (CCB # 251…" at bounding box center [496, 254] width 811 height 497
type input "[STREET_ADDRESS]"
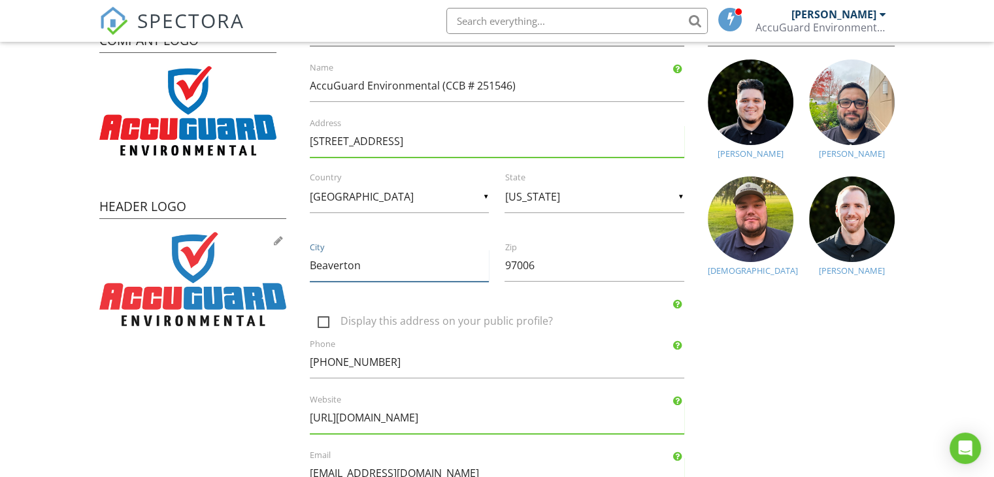
drag, startPoint x: 383, startPoint y: 264, endPoint x: 282, endPoint y: 257, distance: 100.9
click at [282, 257] on div "Company Logo Header Logo Company Information AccuGuard Environmental (CCB # 251…" at bounding box center [496, 254] width 811 height 497
type input "Hillsboro"
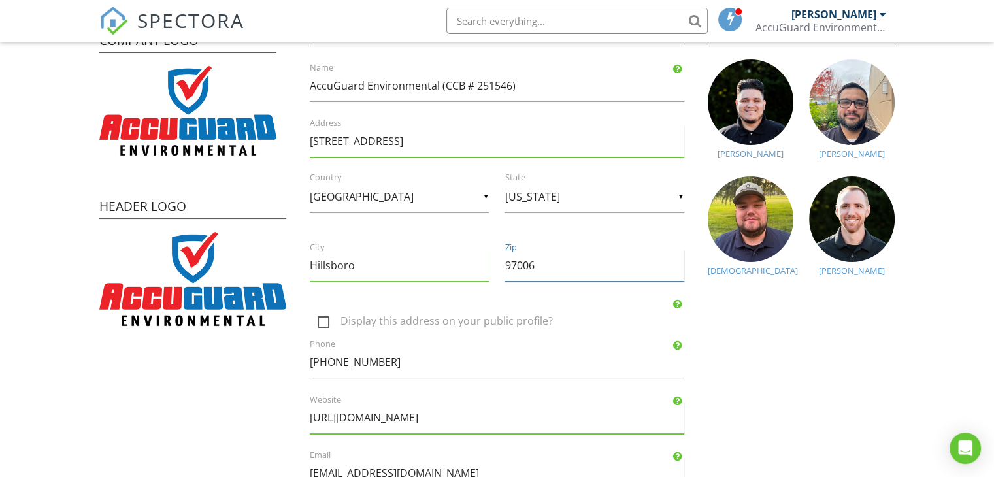
click at [544, 257] on input "97006" at bounding box center [593, 266] width 179 height 32
type input "97124"
click at [789, 391] on div "Company Logo Header Logo Company Information AccuGuard Environmental (CCB # 251…" at bounding box center [496, 254] width 811 height 497
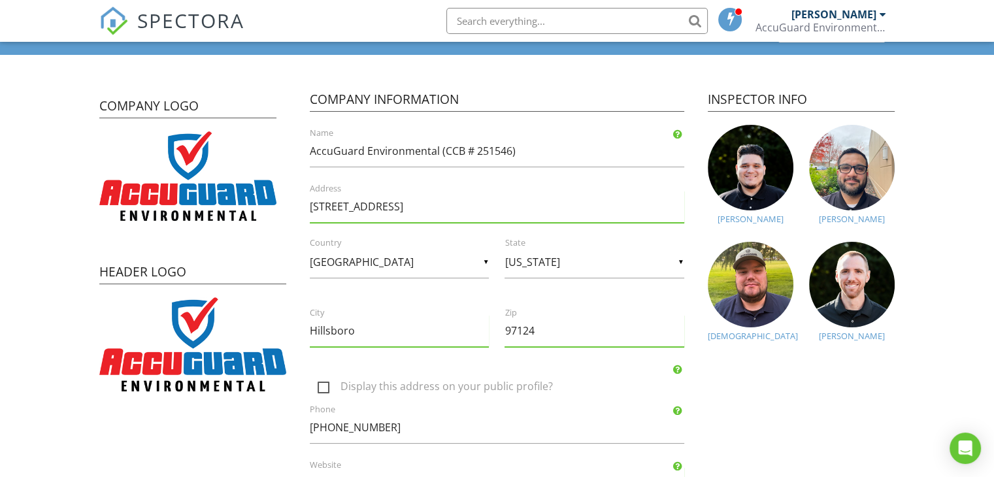
scroll to position [65, 0]
click at [71, 212] on form "Profile View Public Profile Company Logo Header Logo Company Information AccuGu…" at bounding box center [497, 452] width 994 height 882
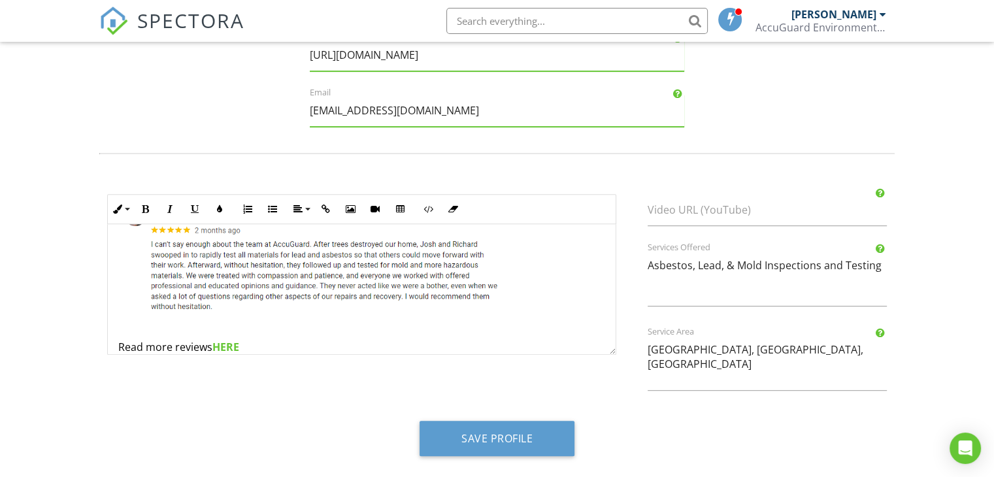
scroll to position [437, 0]
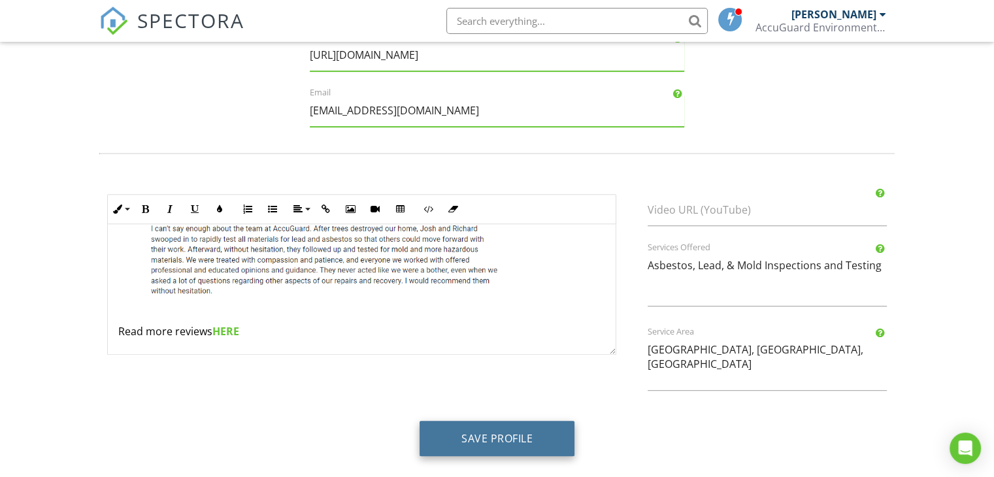
click at [478, 433] on button "Save Profile" at bounding box center [496, 438] width 155 height 35
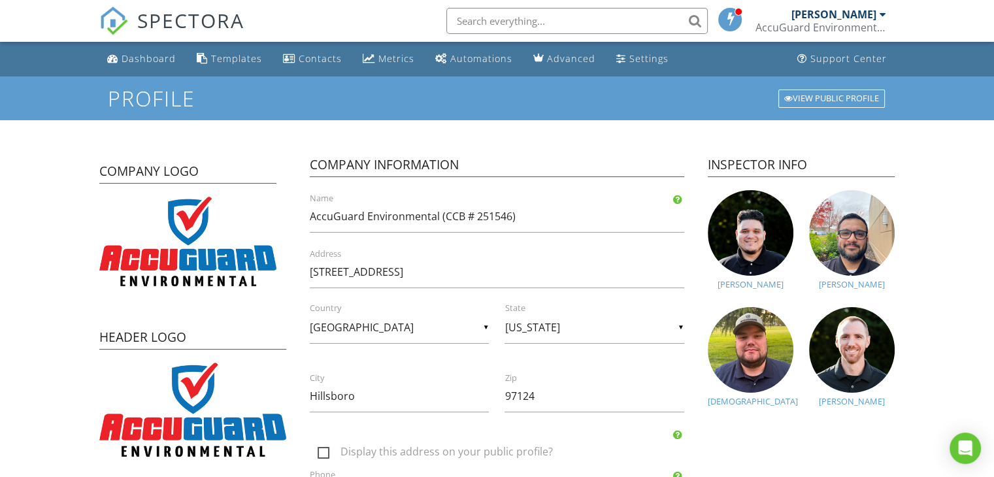
click at [849, 403] on div "[PERSON_NAME]" at bounding box center [852, 401] width 86 height 10
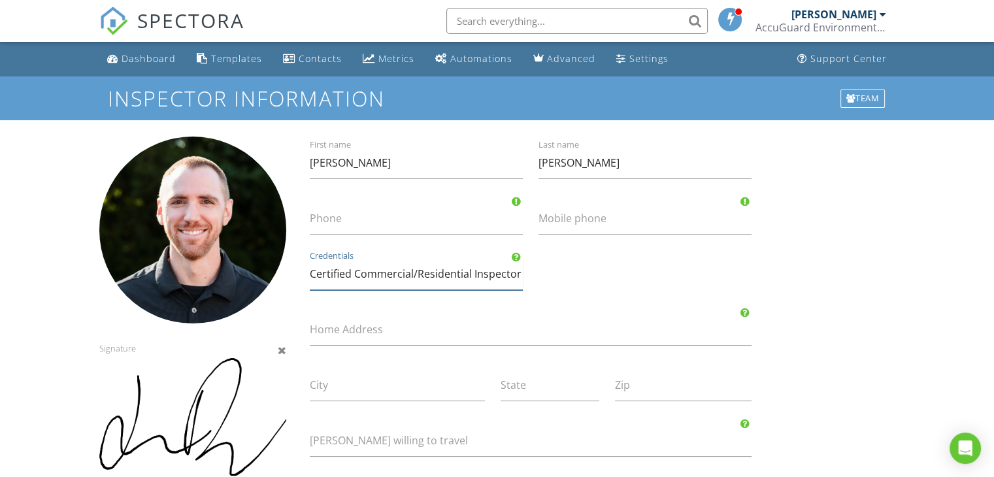
click at [397, 276] on input "Certified Commercial/Residential Inspector for Asbestos, Lead-Based Paint, & Mo…" at bounding box center [416, 274] width 213 height 32
click at [342, 276] on input "Certified Commercial/Residential Inspector for Asbestos, Lead-Based Paint, & Mo…" at bounding box center [416, 274] width 213 height 32
click at [458, 279] on input "CFSAT, Certified Commercial/Residential Inspector for Asbestos, Lead-Based Pain…" at bounding box center [416, 274] width 213 height 32
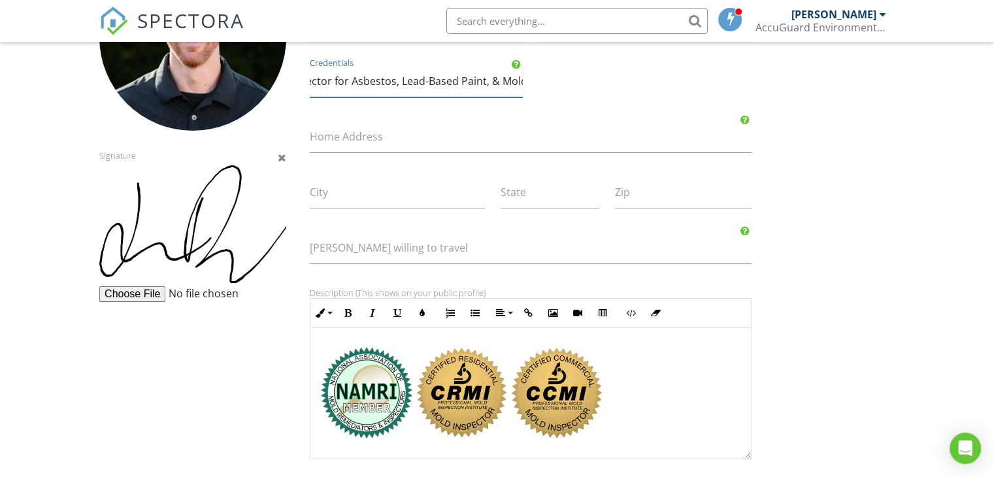
scroll to position [196, 0]
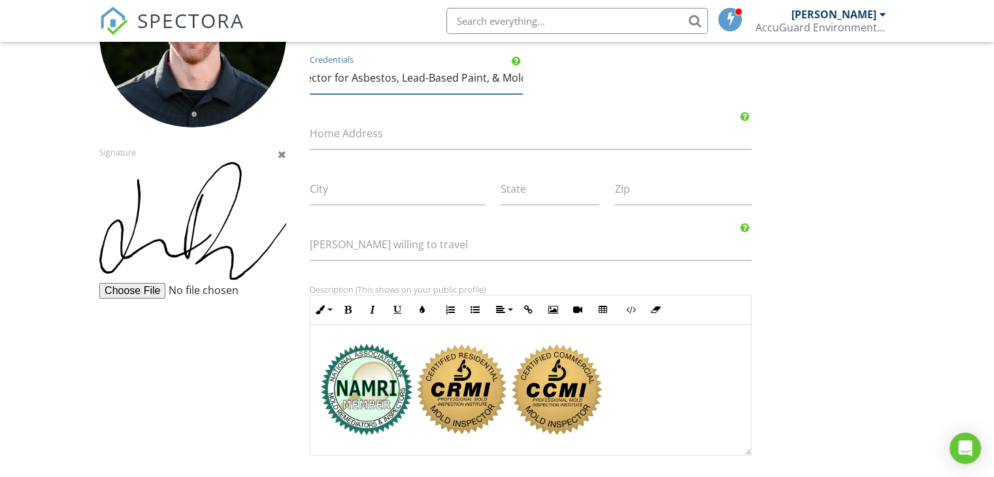
type input "CFSAT, Certified Commercial/Residential Inspector for Asbestos, Lead-Based Pain…"
click at [628, 366] on div at bounding box center [530, 390] width 440 height 131
click at [615, 376] on div at bounding box center [530, 390] width 440 height 131
click at [347, 367] on img at bounding box center [366, 389] width 91 height 91
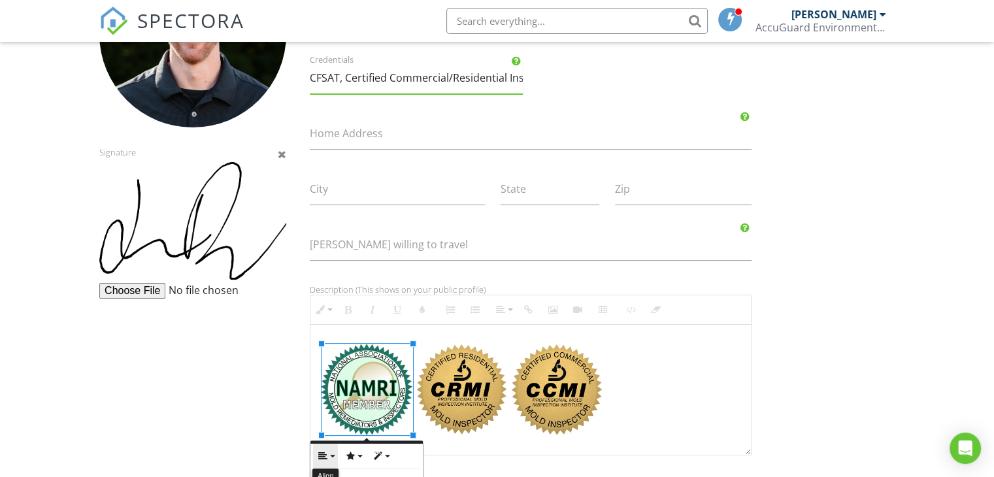
click at [320, 460] on icon "button" at bounding box center [322, 456] width 9 height 9
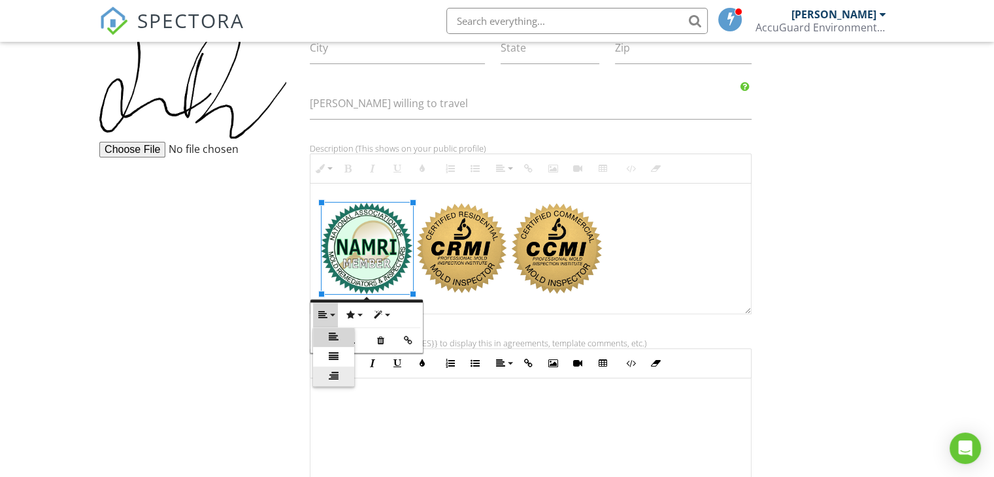
scroll to position [337, 0]
click at [332, 355] on icon at bounding box center [334, 357] width 10 height 10
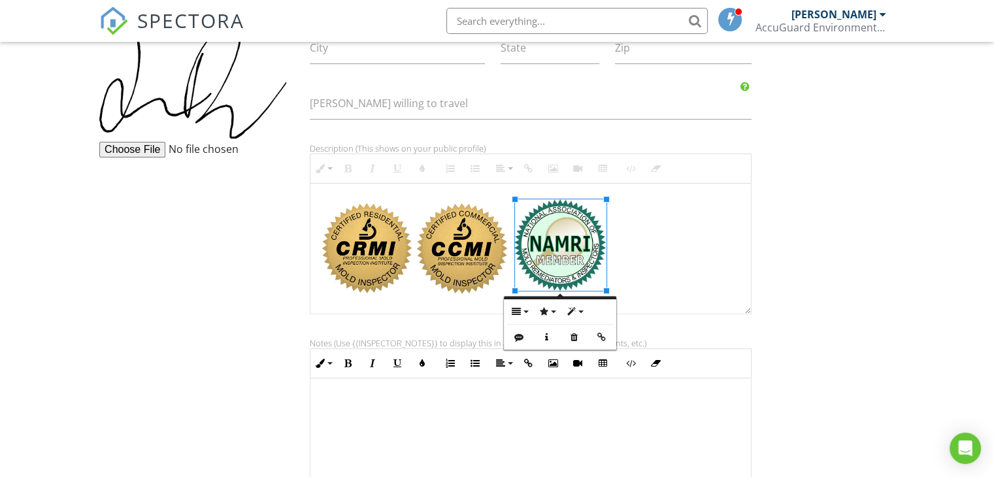
click at [367, 245] on img at bounding box center [366, 248] width 91 height 91
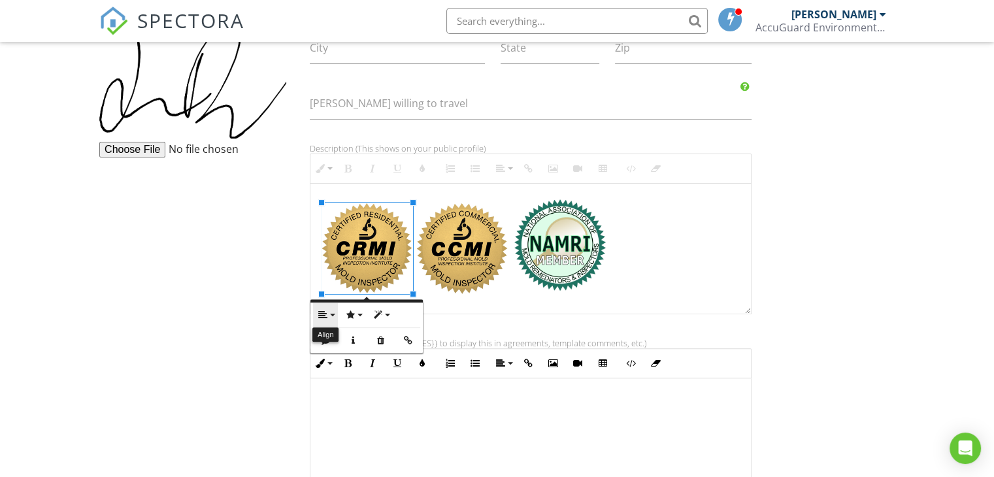
click at [320, 311] on icon "button" at bounding box center [322, 314] width 9 height 9
click at [333, 353] on icon at bounding box center [334, 357] width 10 height 10
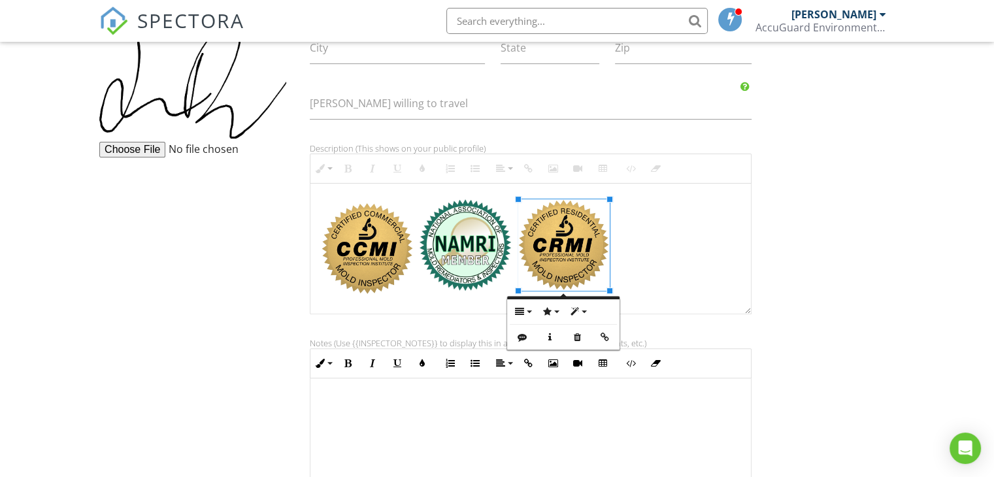
click at [360, 241] on img at bounding box center [367, 249] width 92 height 92
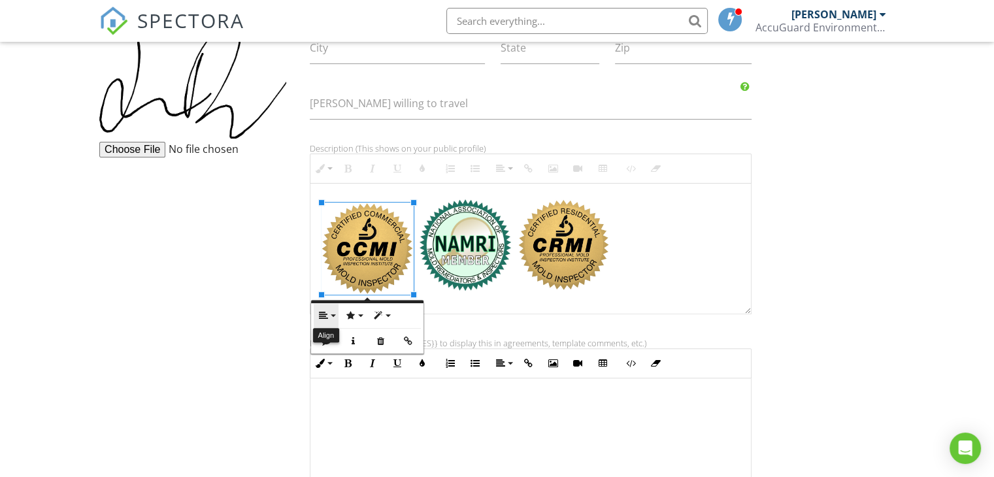
click at [324, 316] on icon "button" at bounding box center [323, 315] width 9 height 9
click at [332, 355] on icon at bounding box center [334, 357] width 10 height 10
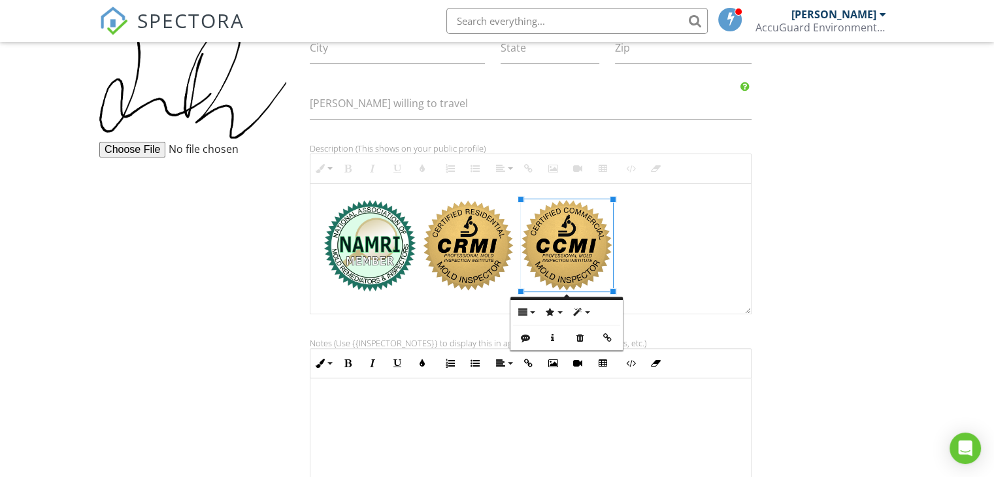
click at [621, 242] on p at bounding box center [530, 245] width 419 height 92
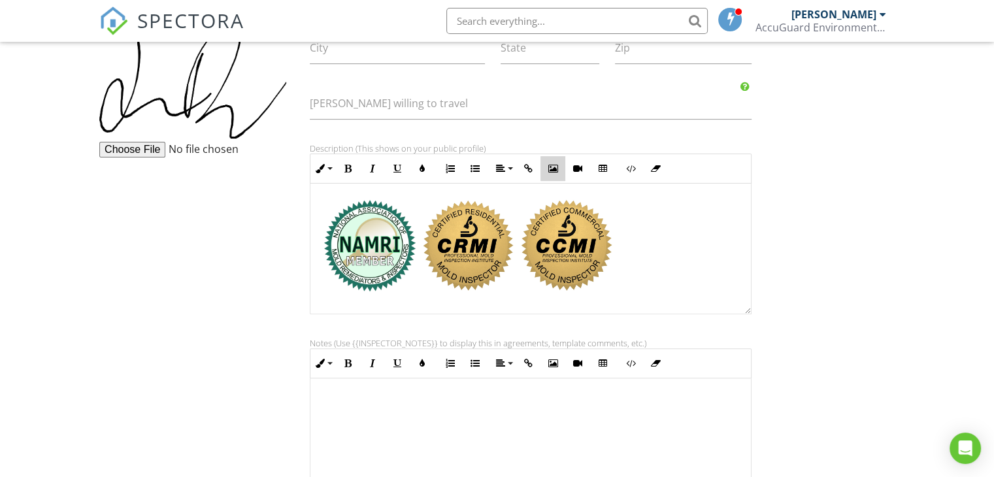
click at [557, 164] on icon "button" at bounding box center [552, 168] width 9 height 9
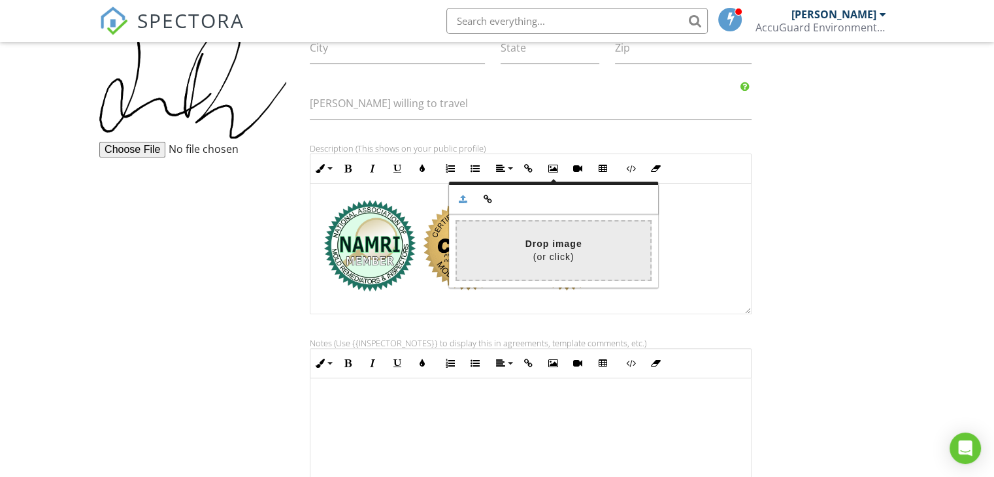
click at [557, 259] on input "file" at bounding box center [166, 251] width 967 height 58
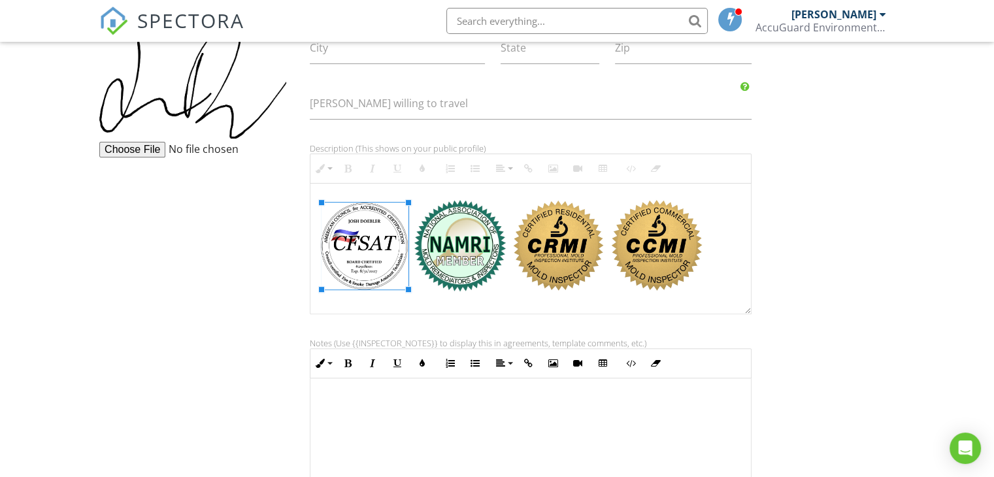
drag, startPoint x: 452, startPoint y: 292, endPoint x: 408, endPoint y: 311, distance: 47.7
click at [318, 306] on icon "button" at bounding box center [320, 310] width 9 height 9
click at [324, 355] on link "None" at bounding box center [331, 352] width 41 height 20
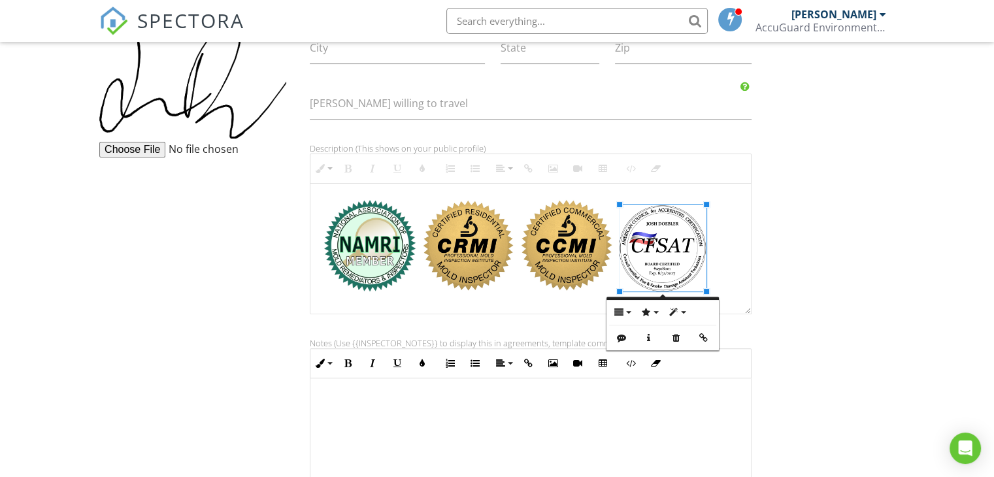
click at [823, 252] on div "Signature [PERSON_NAME] First name [PERSON_NAME] Last name Phone Mobile phone C…" at bounding box center [496, 194] width 811 height 791
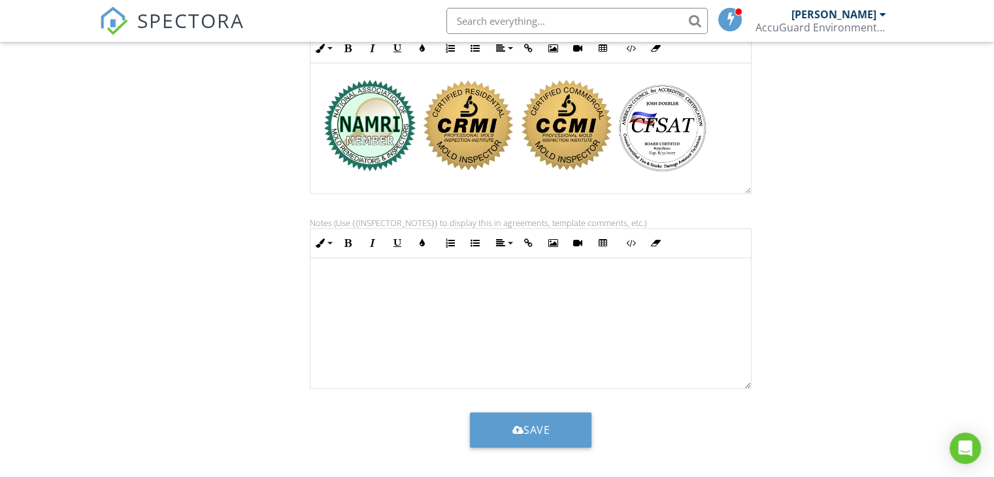
scroll to position [463, 0]
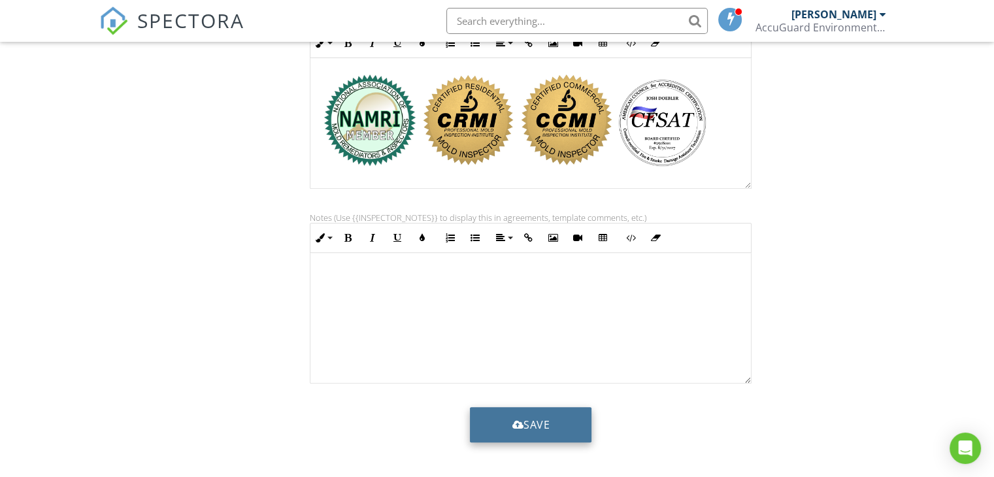
click at [537, 422] on button "Save" at bounding box center [531, 424] width 122 height 35
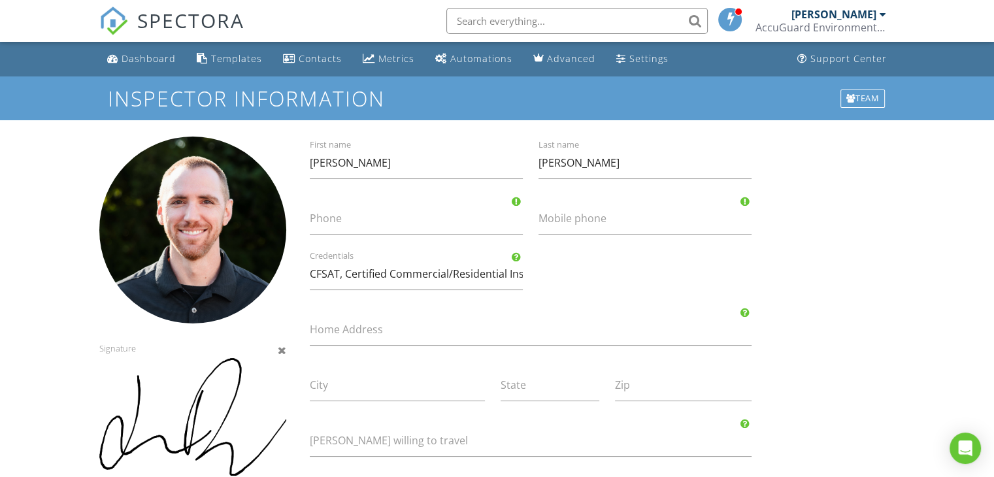
click at [331, 217] on label "Phone" at bounding box center [424, 218] width 229 height 14
click at [331, 217] on input "Phone" at bounding box center [416, 219] width 213 height 32
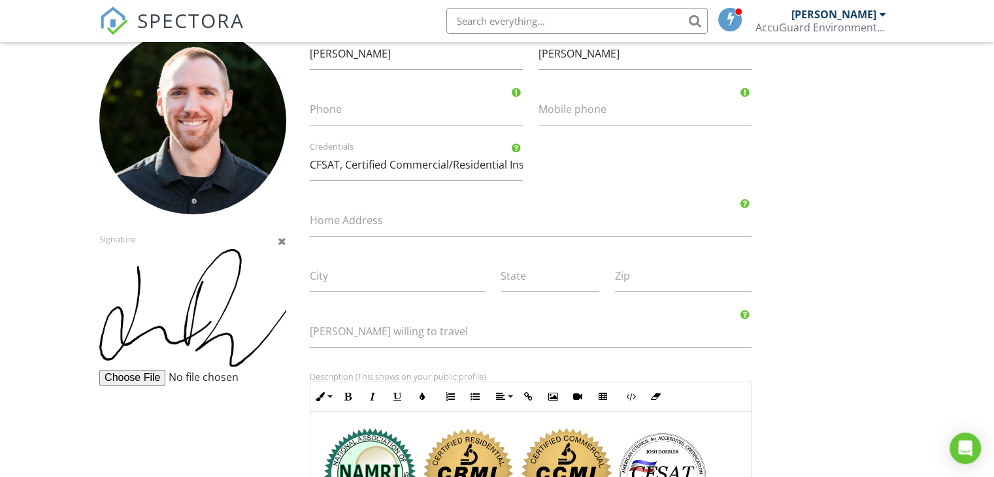
scroll to position [131, 0]
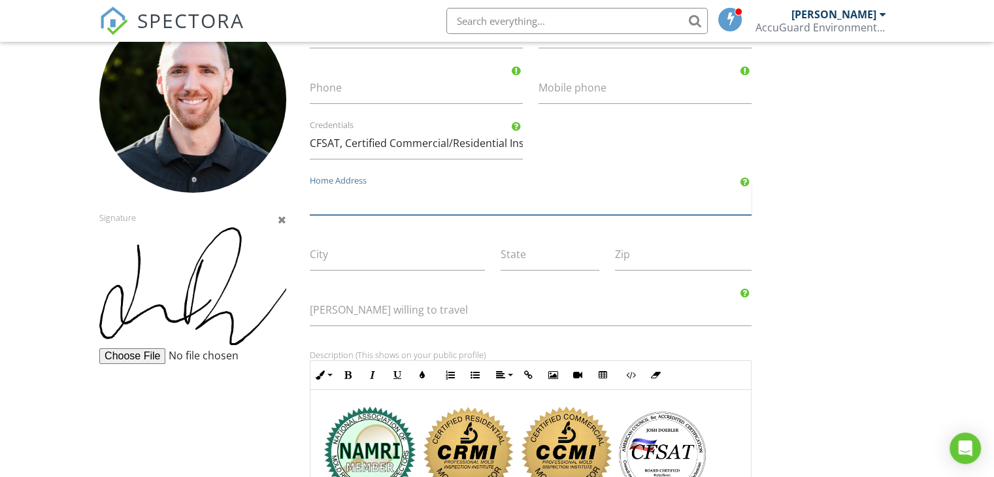
click at [364, 202] on input "Home Address" at bounding box center [531, 199] width 442 height 32
type input "[STREET_ADDRESS]"
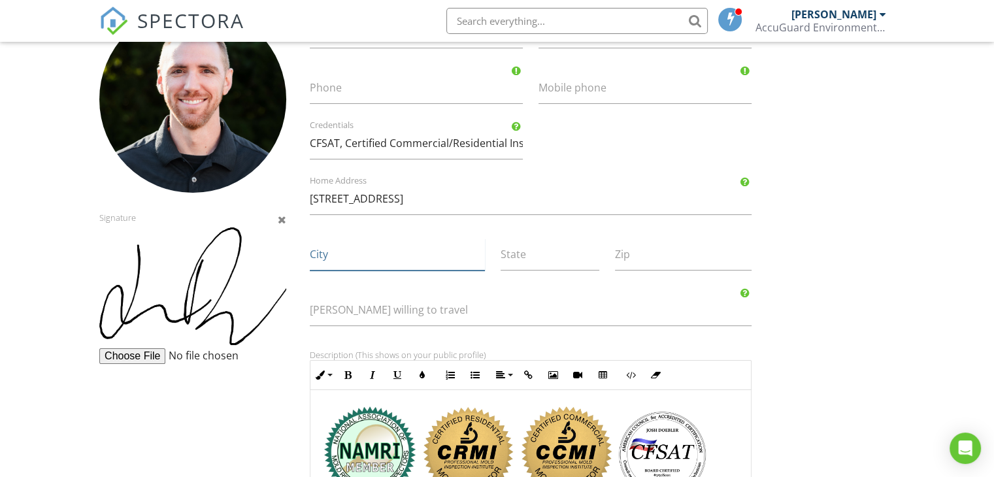
type input "Hillsboro"
type input "OR"
type input "97124"
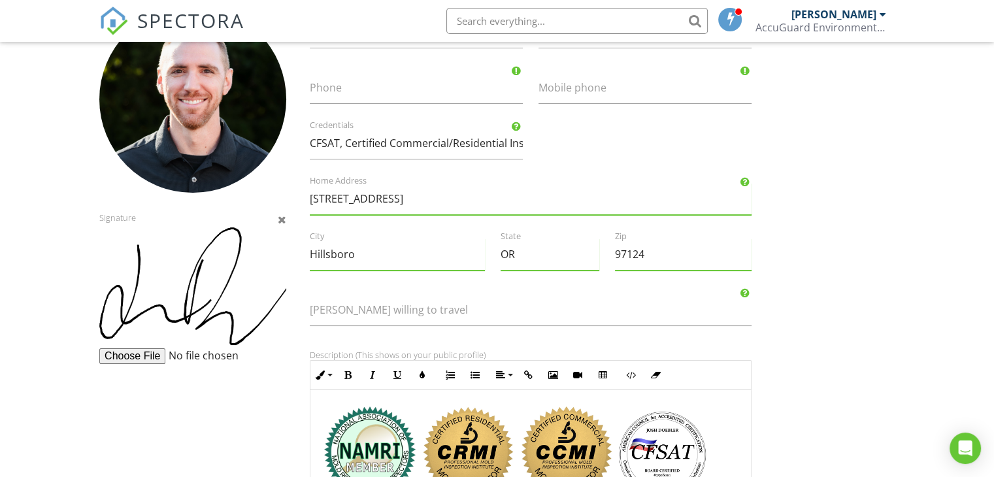
click at [910, 265] on form "Inspector Information Team Signature [PERSON_NAME] First name [PERSON_NAME] Las…" at bounding box center [497, 371] width 994 height 851
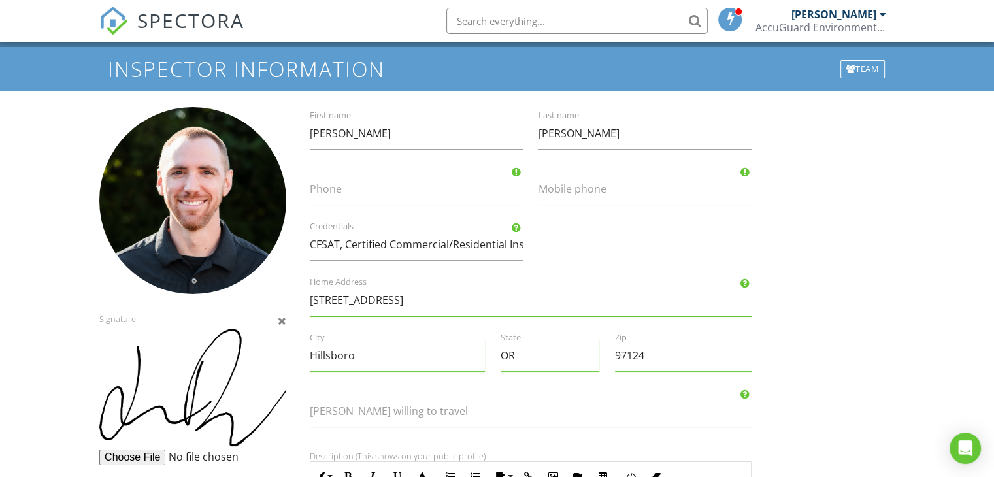
scroll to position [0, 0]
